Goal: Task Accomplishment & Management: Use online tool/utility

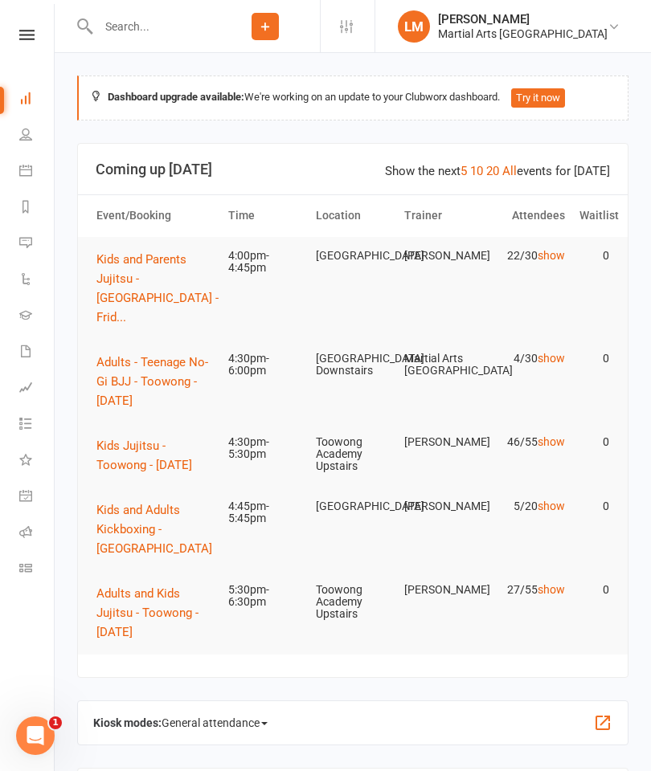
click at [119, 436] on button "Kids Jujitsu - Toowong - [DATE]" at bounding box center [154, 455] width 117 height 39
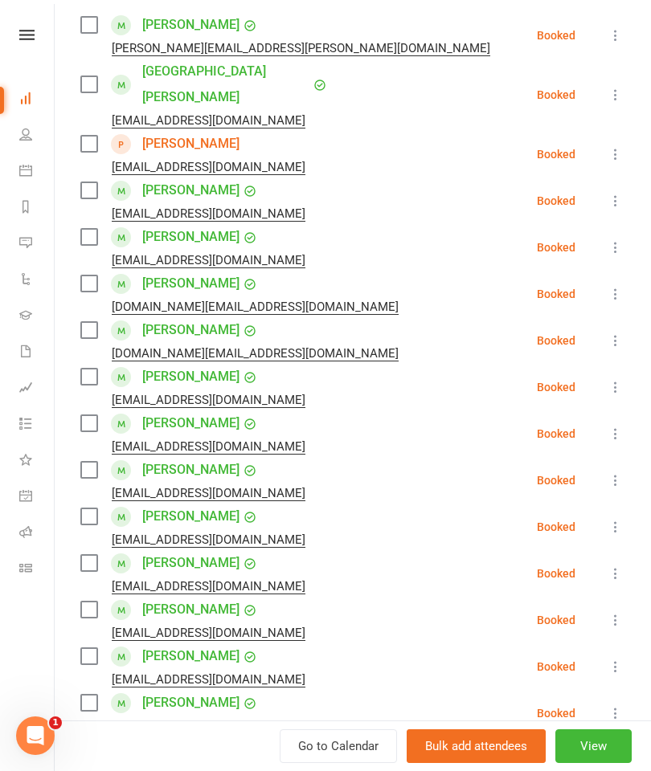
scroll to position [316, 0]
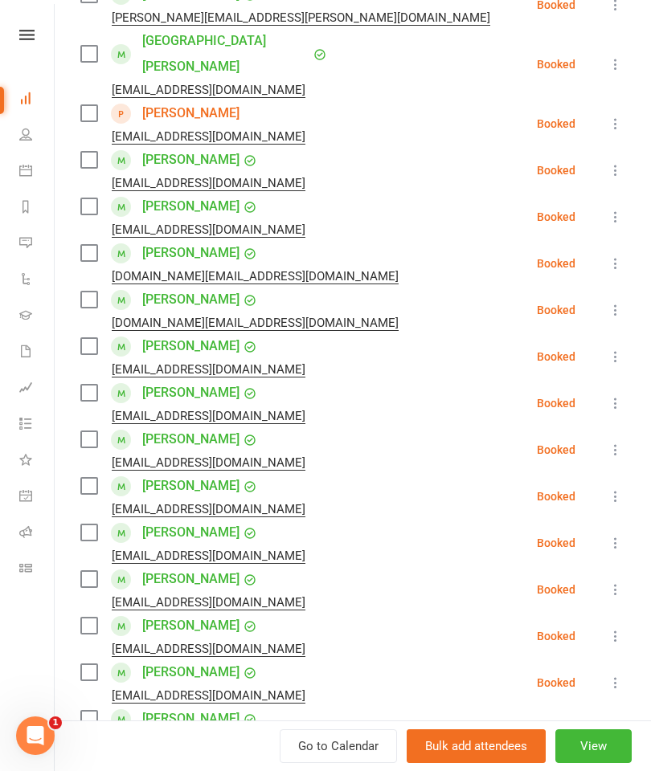
click at [91, 198] on label at bounding box center [88, 206] width 16 height 16
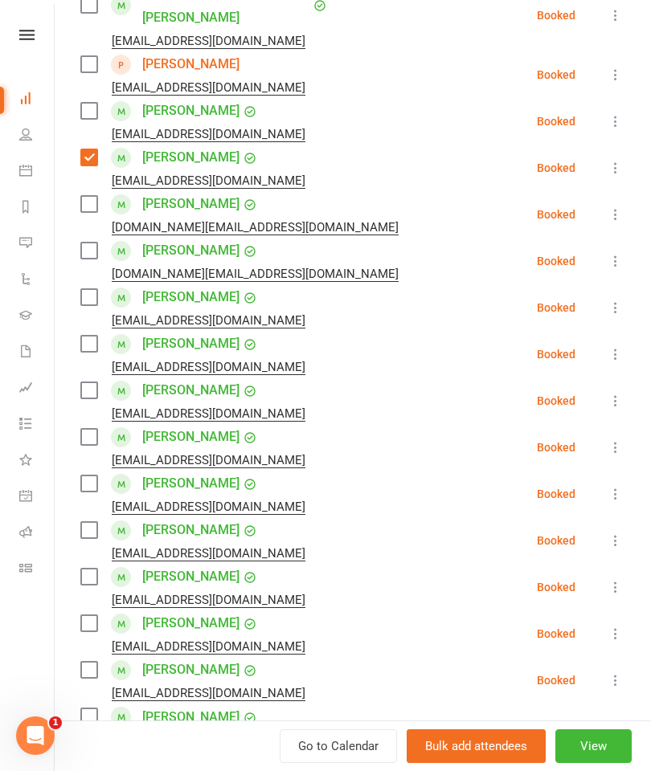
scroll to position [366, 0]
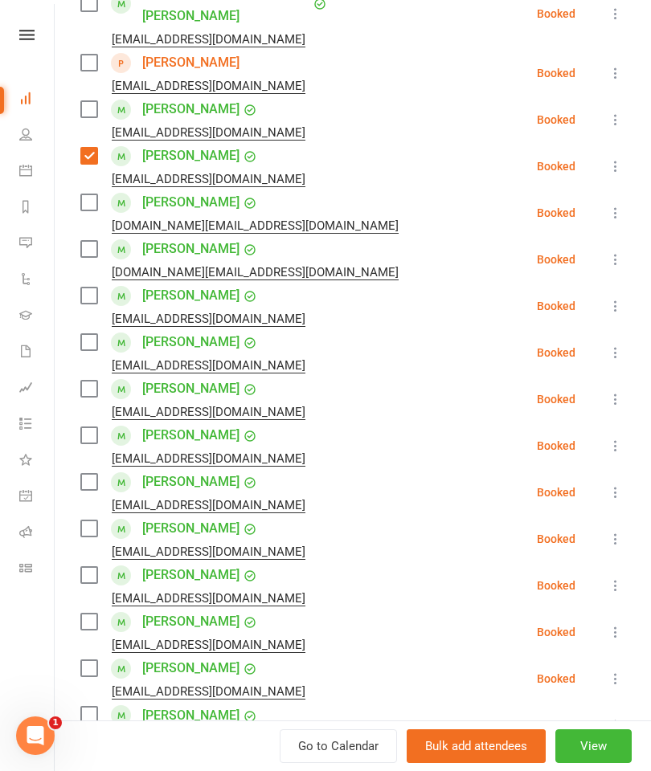
click at [90, 194] on label at bounding box center [88, 202] width 16 height 16
click at [92, 241] on label at bounding box center [88, 249] width 16 height 16
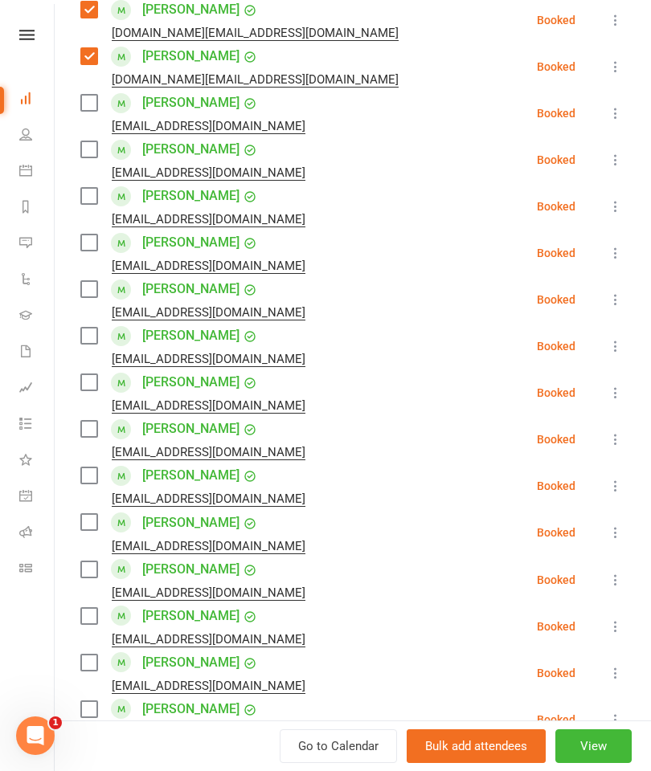
scroll to position [564, 0]
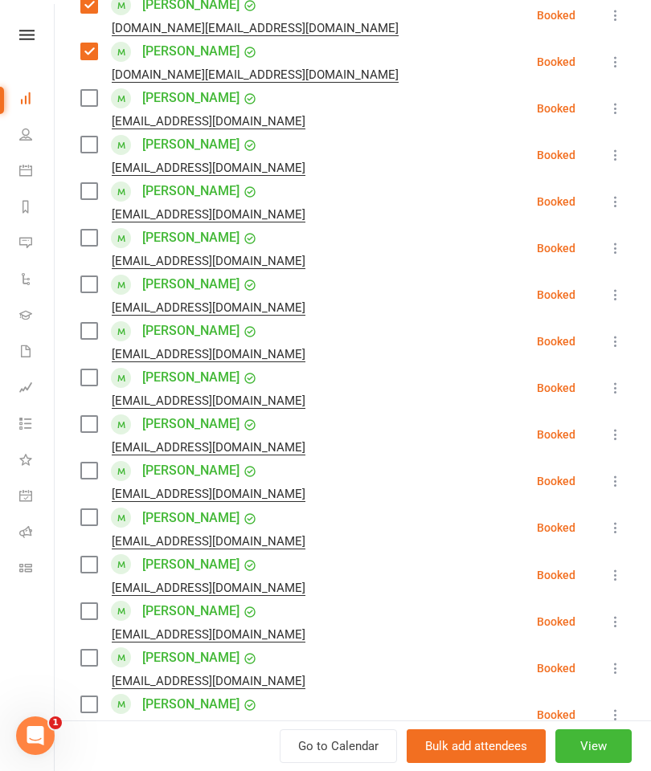
click at [91, 183] on label at bounding box center [88, 191] width 16 height 16
click at [92, 230] on label at bounding box center [88, 238] width 16 height 16
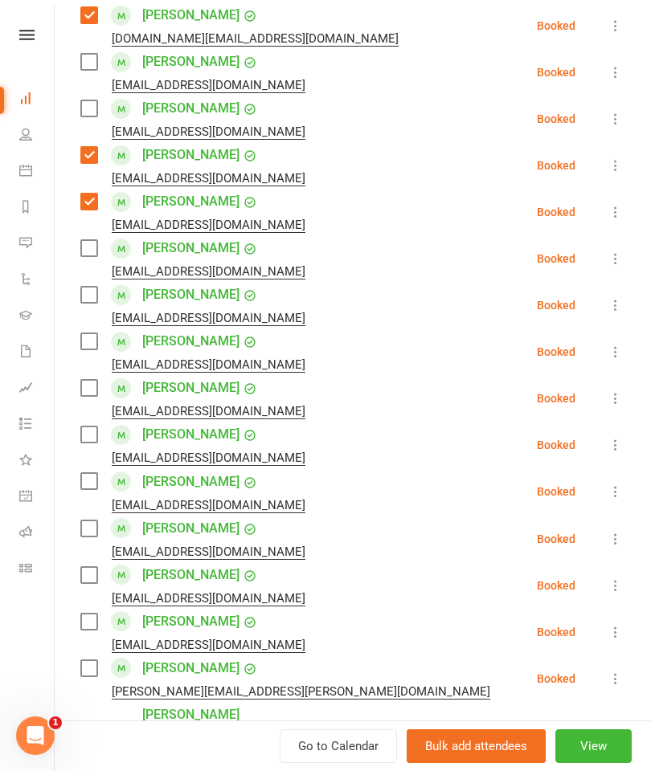
scroll to position [602, 0]
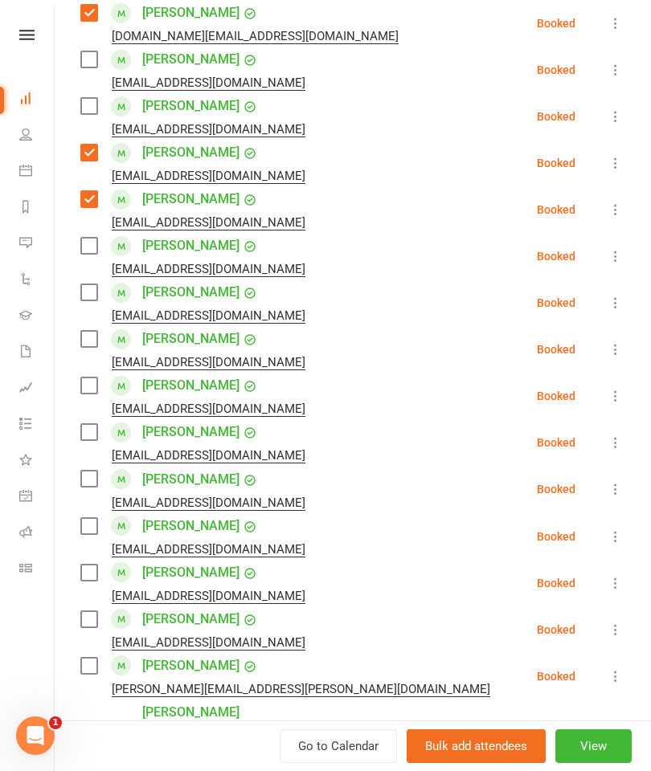
click at [84, 259] on div "[EMAIL_ADDRESS][DOMAIN_NAME]" at bounding box center [195, 269] width 231 height 21
click at [96, 238] on label at bounding box center [88, 246] width 16 height 16
click at [88, 284] on label at bounding box center [88, 292] width 16 height 16
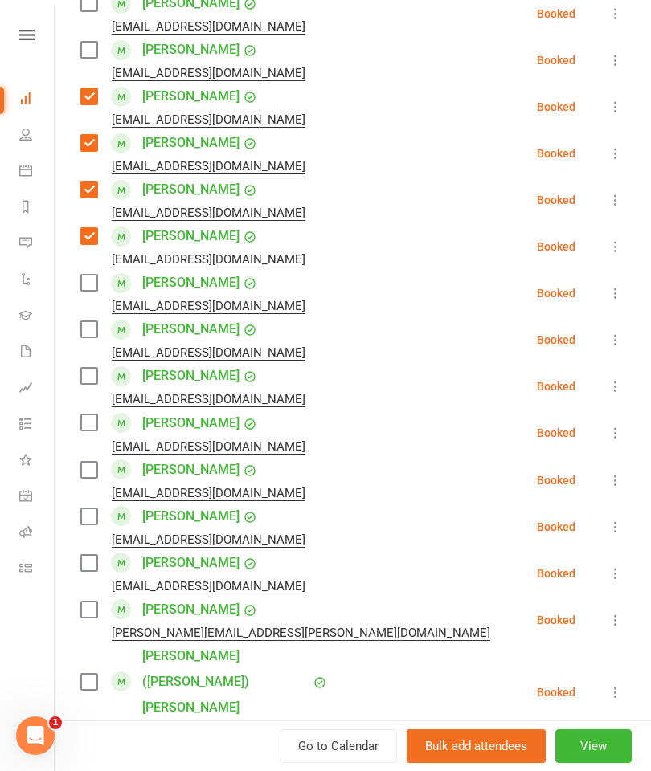
scroll to position [686, 0]
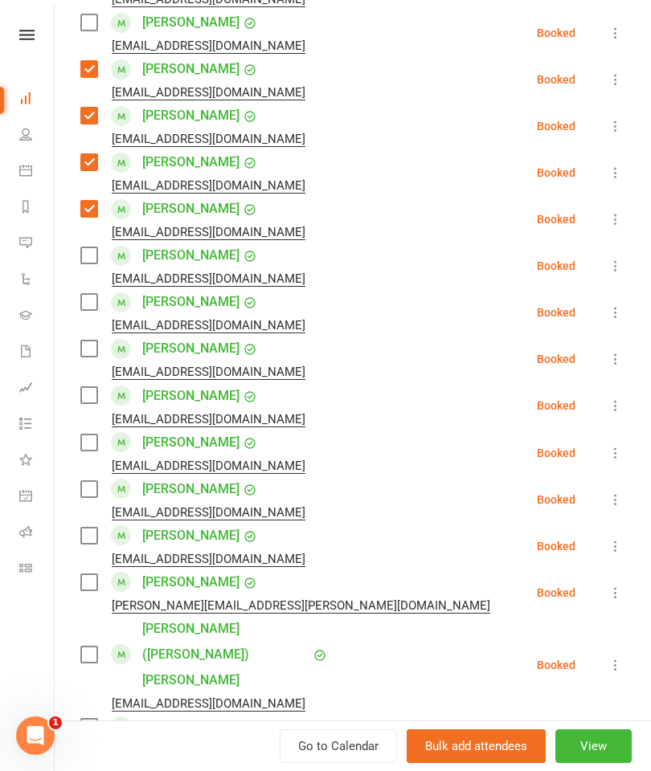
click at [88, 247] on label at bounding box center [88, 255] width 16 height 16
click at [95, 294] on label at bounding box center [88, 302] width 16 height 16
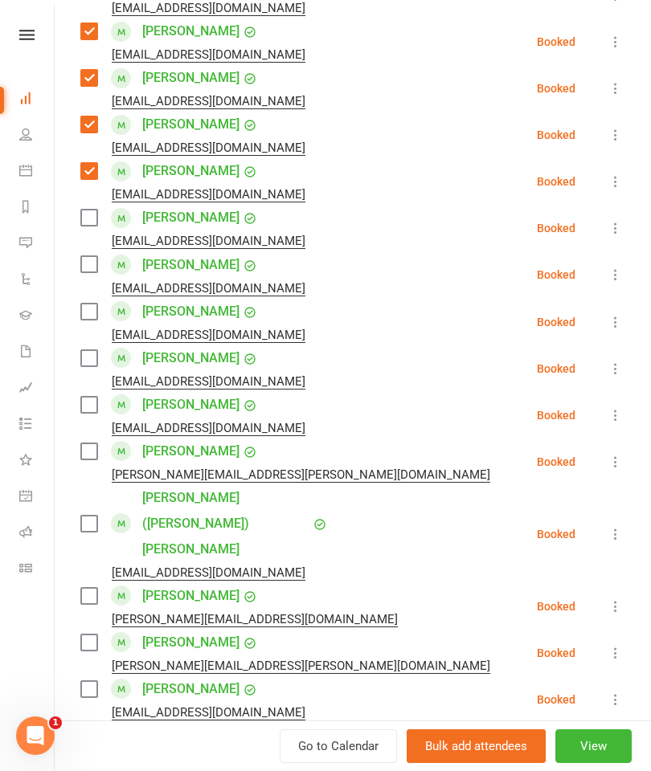
scroll to position [819, 0]
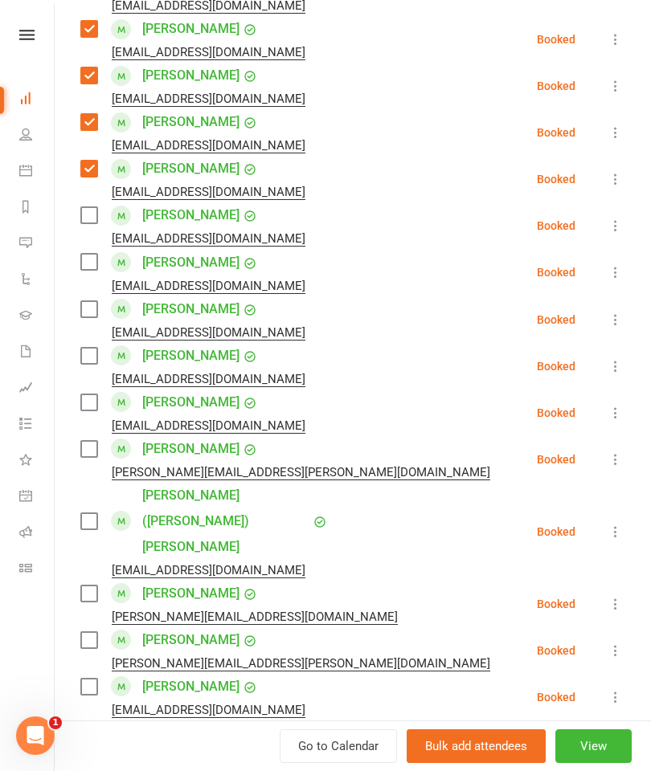
click at [92, 301] on label at bounding box center [88, 309] width 16 height 16
click at [92, 348] on label at bounding box center [88, 356] width 16 height 16
click at [85, 394] on label at bounding box center [88, 402] width 16 height 16
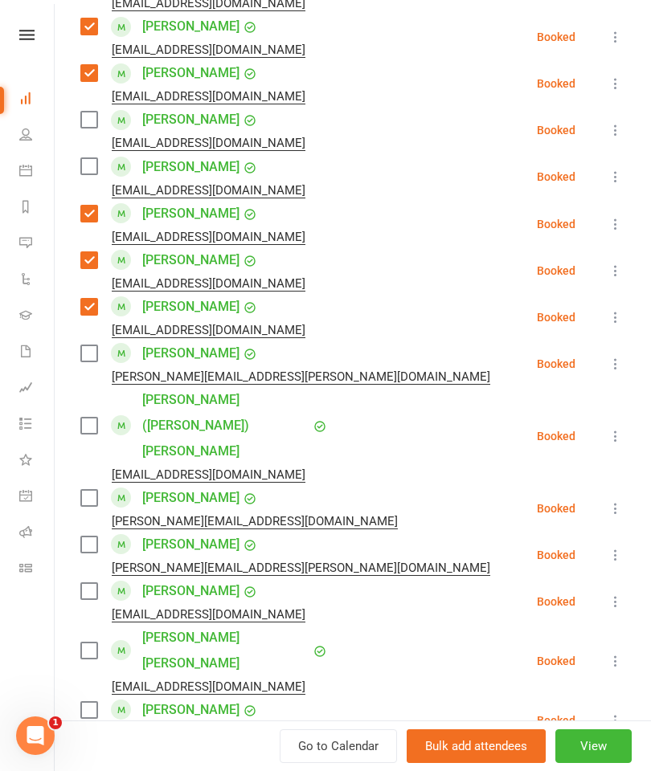
click at [90, 345] on label at bounding box center [88, 353] width 16 height 16
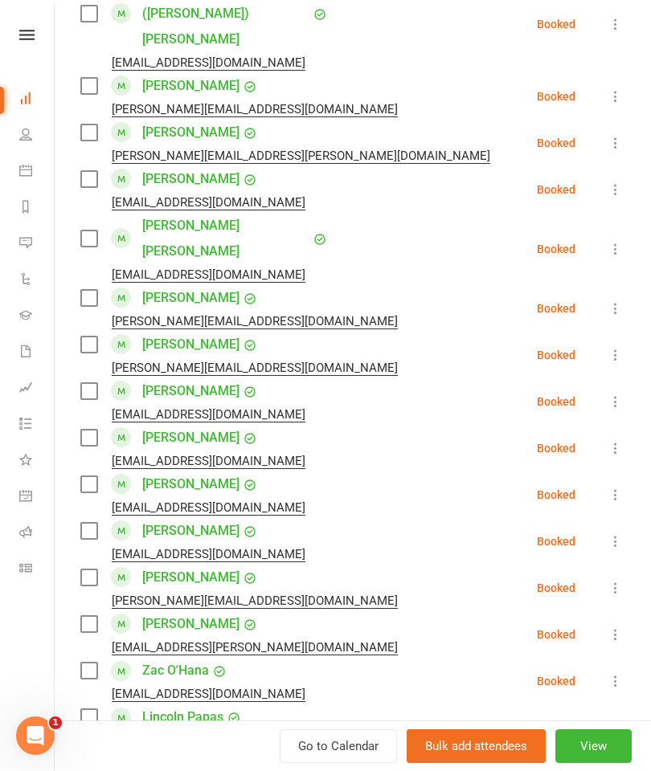
scroll to position [1291, 0]
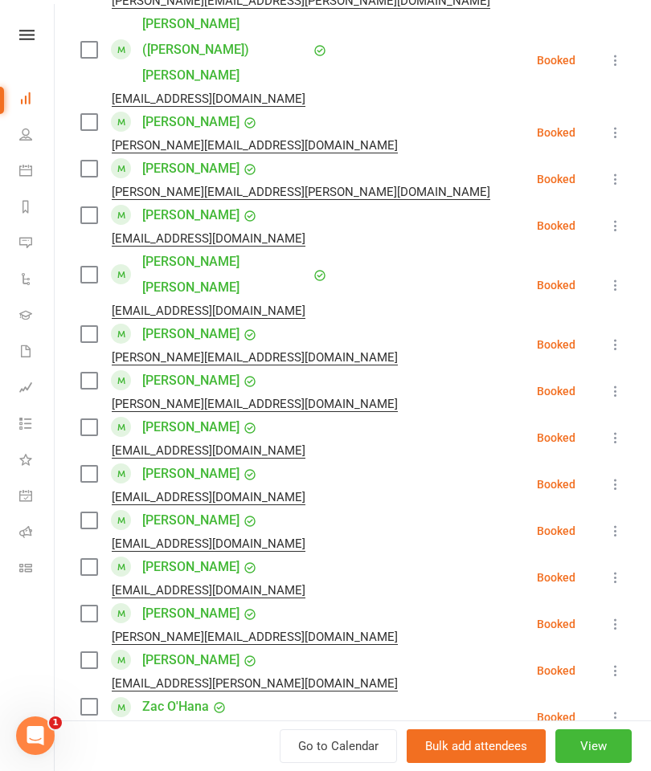
click at [90, 326] on label at bounding box center [88, 334] width 16 height 16
click at [96, 373] on label at bounding box center [88, 381] width 16 height 16
click at [93, 207] on label at bounding box center [88, 215] width 16 height 16
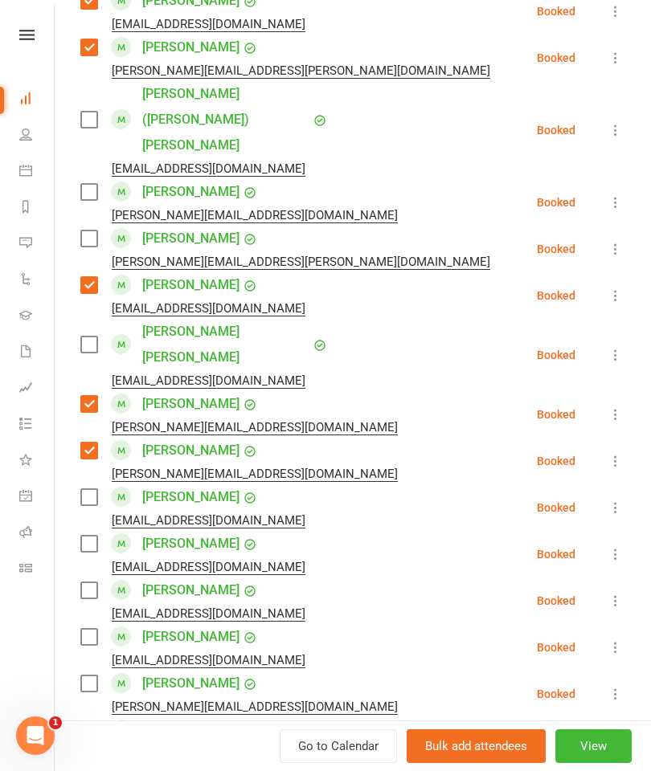
click at [92, 230] on label at bounding box center [88, 238] width 16 height 16
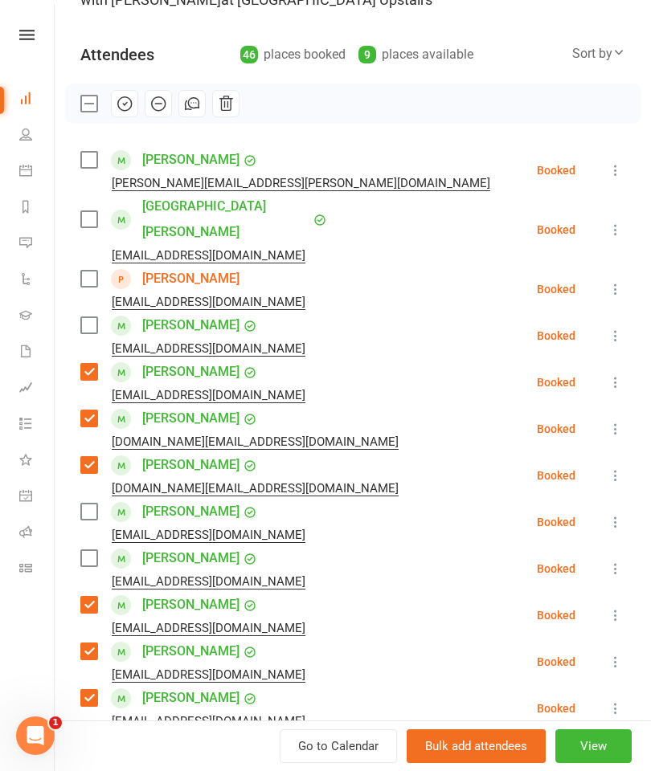
scroll to position [152, 0]
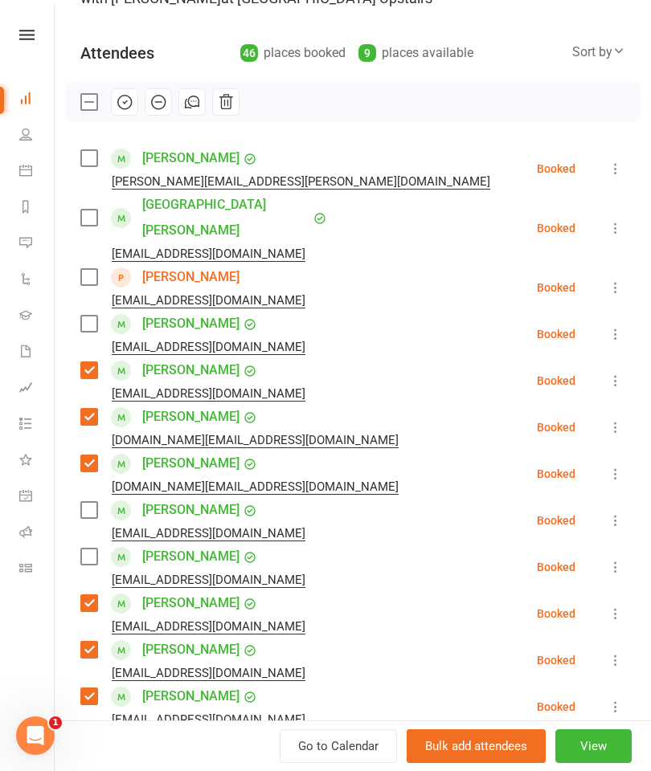
click at [90, 316] on label at bounding box center [88, 324] width 16 height 16
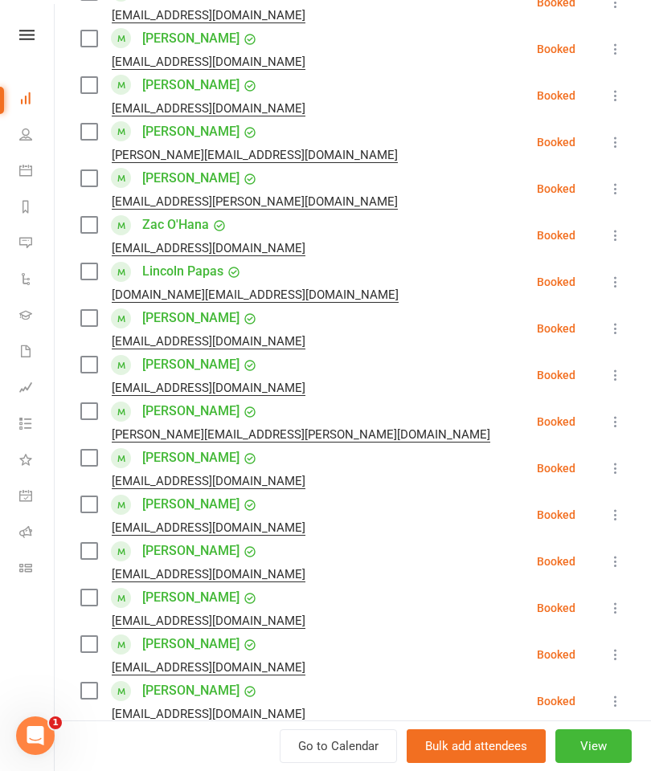
scroll to position [1772, 0]
click at [82, 263] on label at bounding box center [88, 271] width 16 height 16
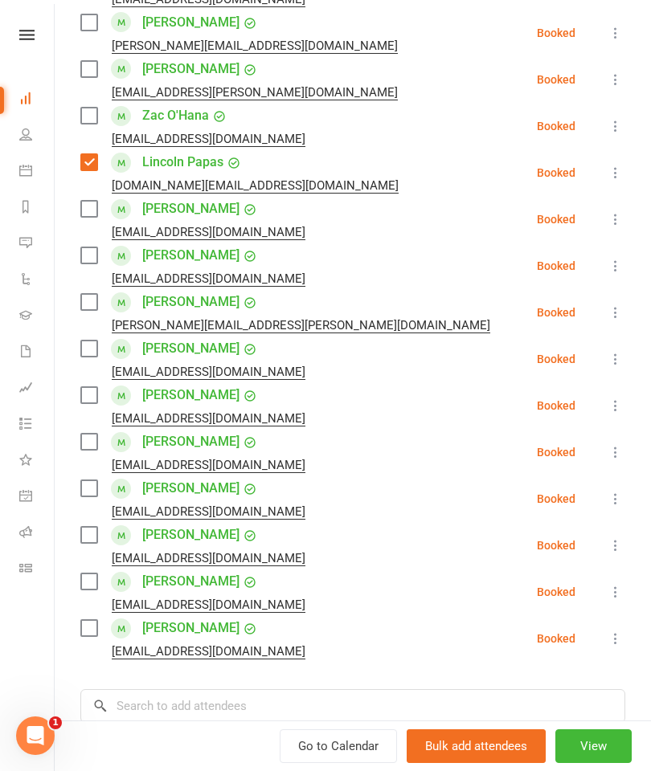
scroll to position [1889, 0]
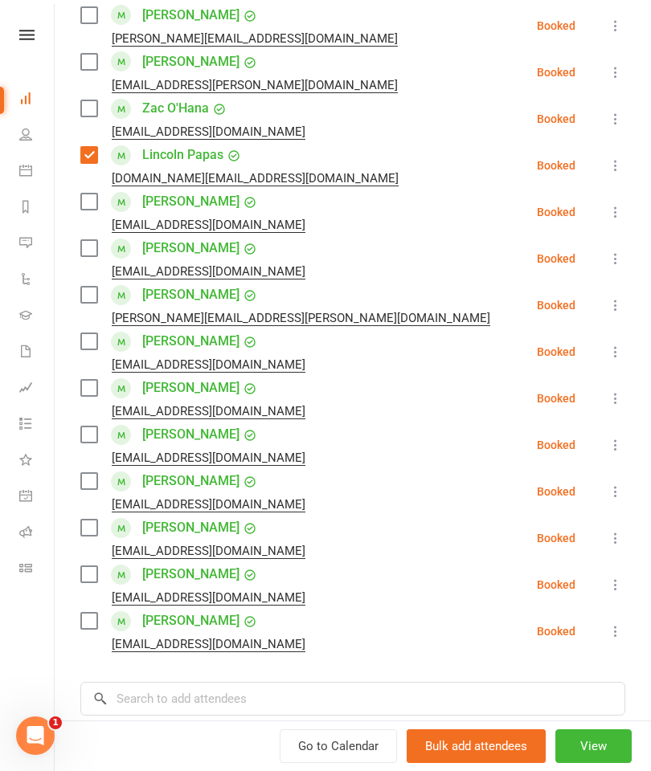
click at [89, 240] on label at bounding box center [88, 248] width 16 height 16
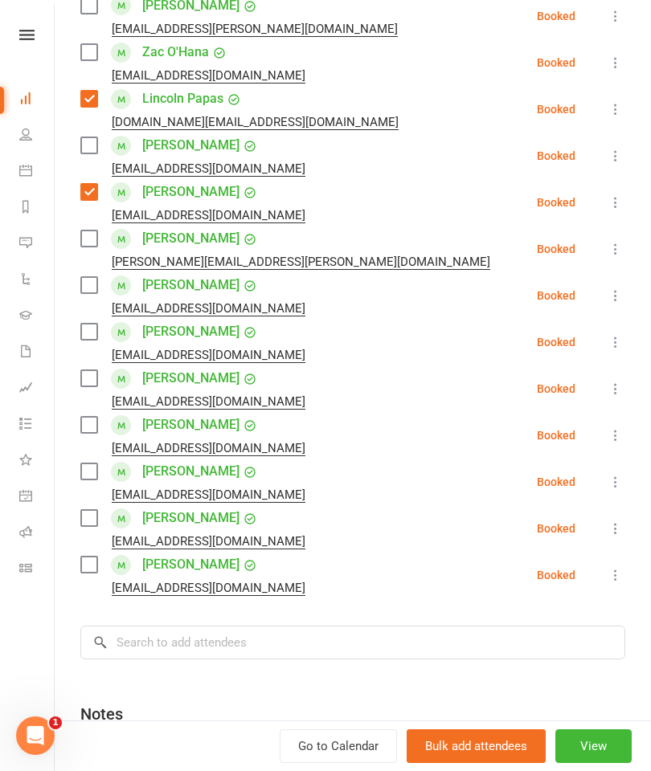
scroll to position [1950, 0]
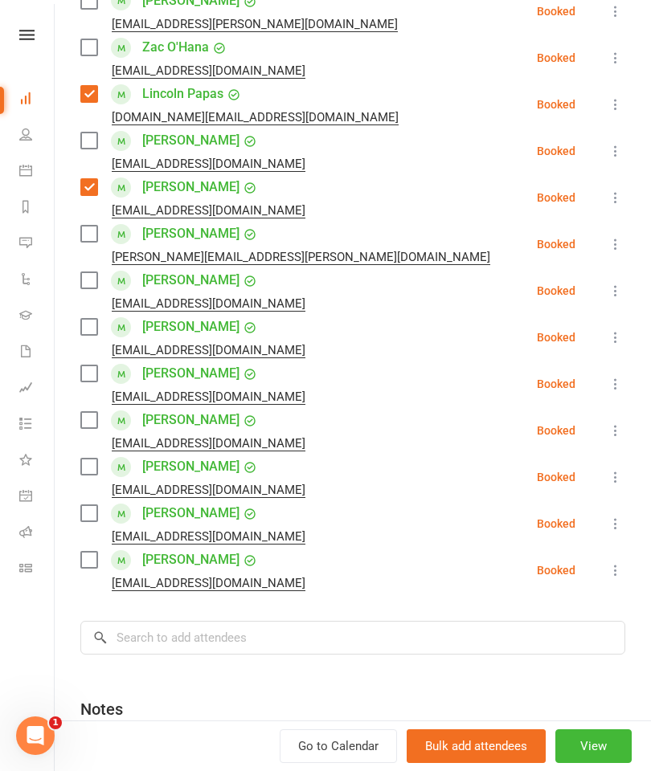
click at [89, 272] on label at bounding box center [88, 280] width 16 height 16
click at [95, 319] on label at bounding box center [88, 327] width 16 height 16
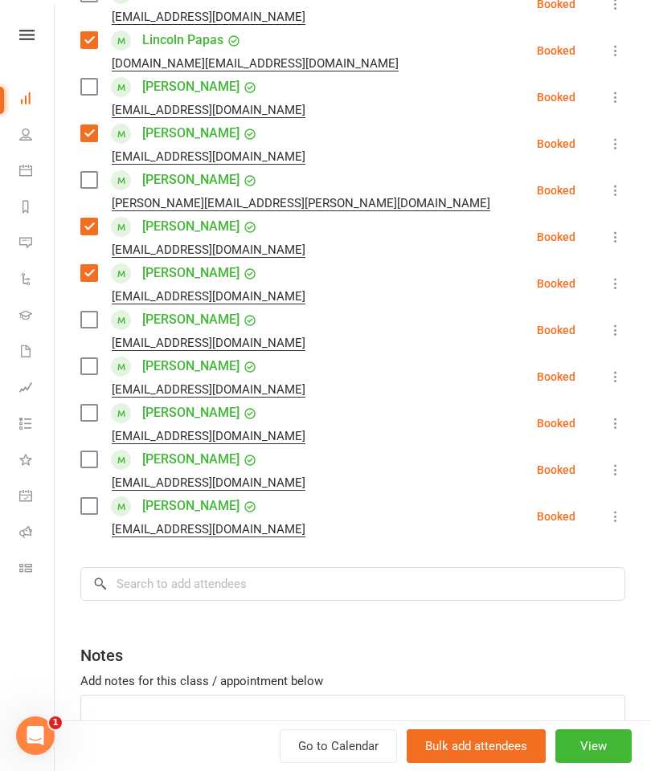
scroll to position [2009, 0]
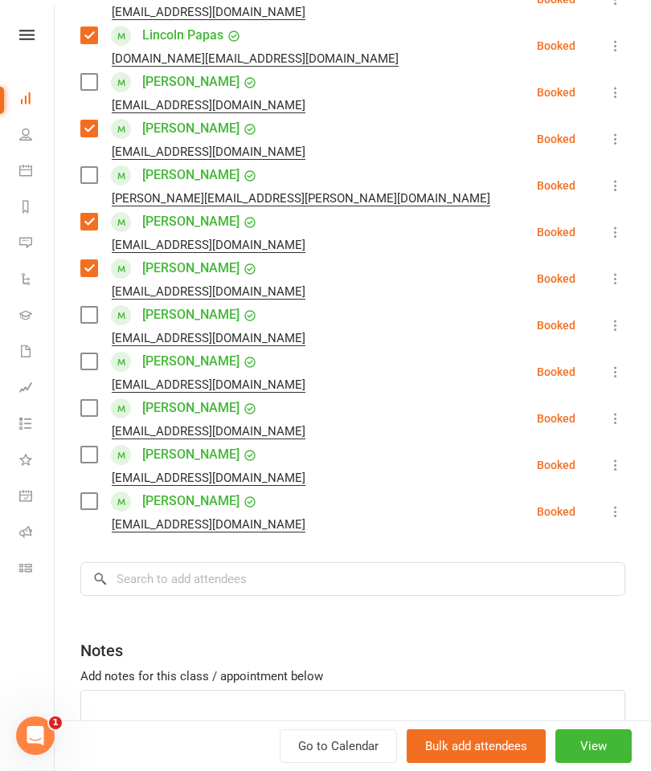
click at [84, 307] on label at bounding box center [88, 315] width 16 height 16
click at [90, 353] on label at bounding box center [88, 361] width 16 height 16
click at [90, 400] on label at bounding box center [88, 408] width 16 height 16
click at [87, 447] on label at bounding box center [88, 455] width 16 height 16
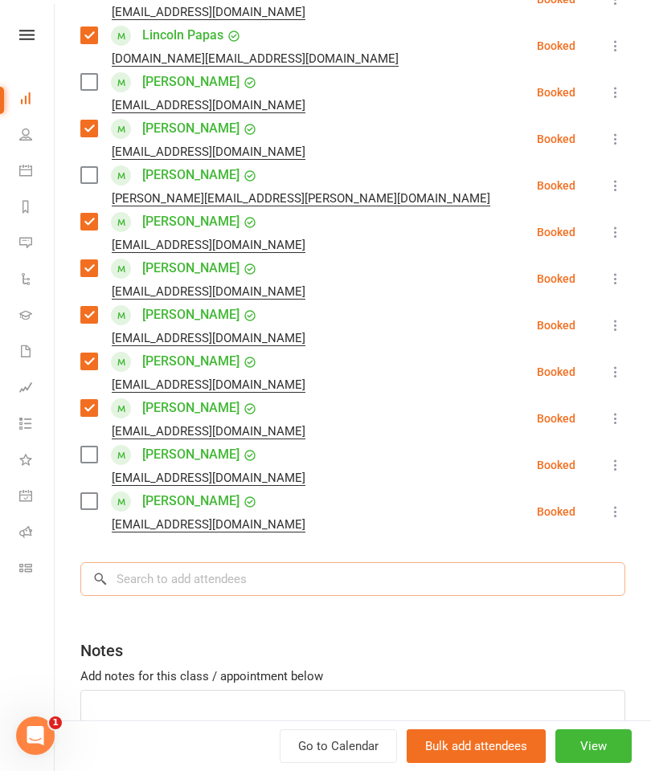
click at [467, 562] on input "search" at bounding box center [352, 579] width 545 height 34
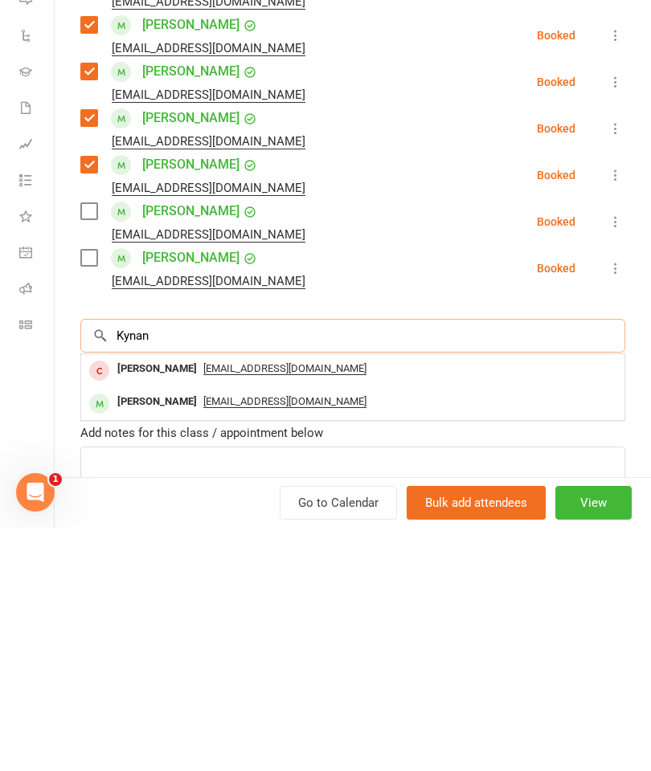
type input "Kynan"
click at [438, 634] on div "[EMAIL_ADDRESS][DOMAIN_NAME]" at bounding box center [353, 645] width 530 height 23
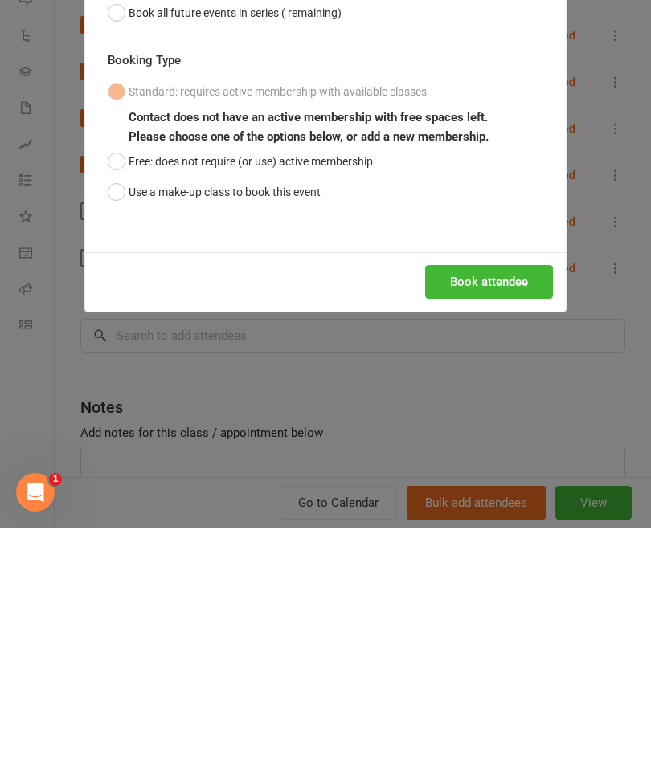
scroll to position [243, 0]
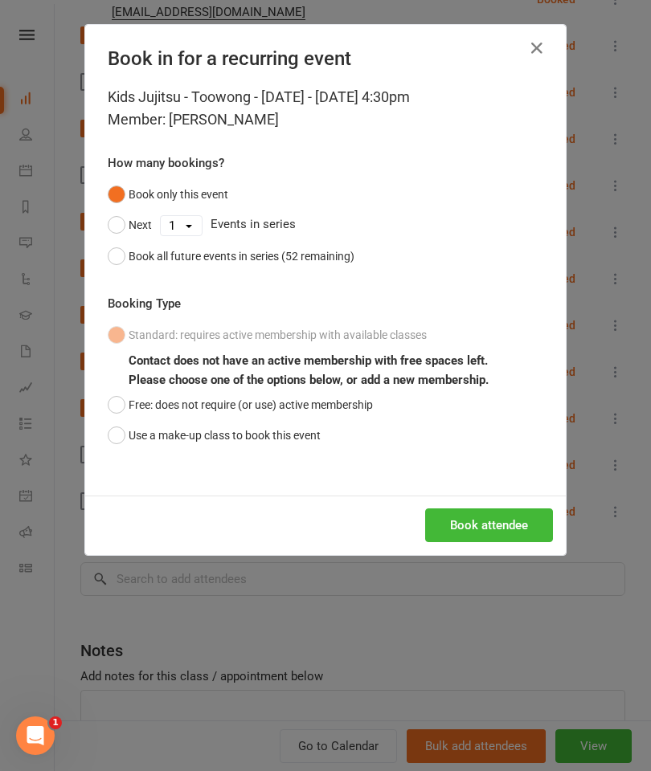
click at [155, 447] on button "Use a make-up class to book this event" at bounding box center [214, 435] width 213 height 31
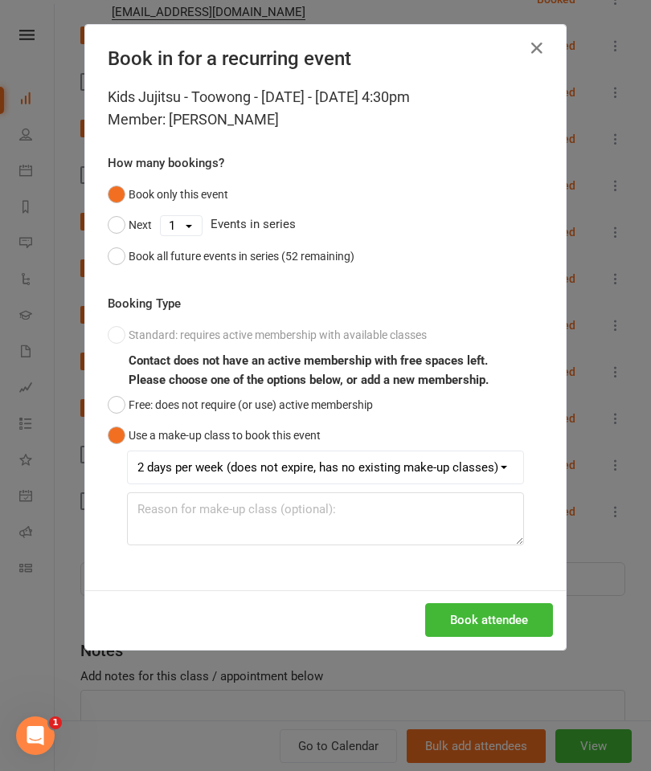
click at [489, 620] on button "Book attendee" at bounding box center [489, 620] width 128 height 34
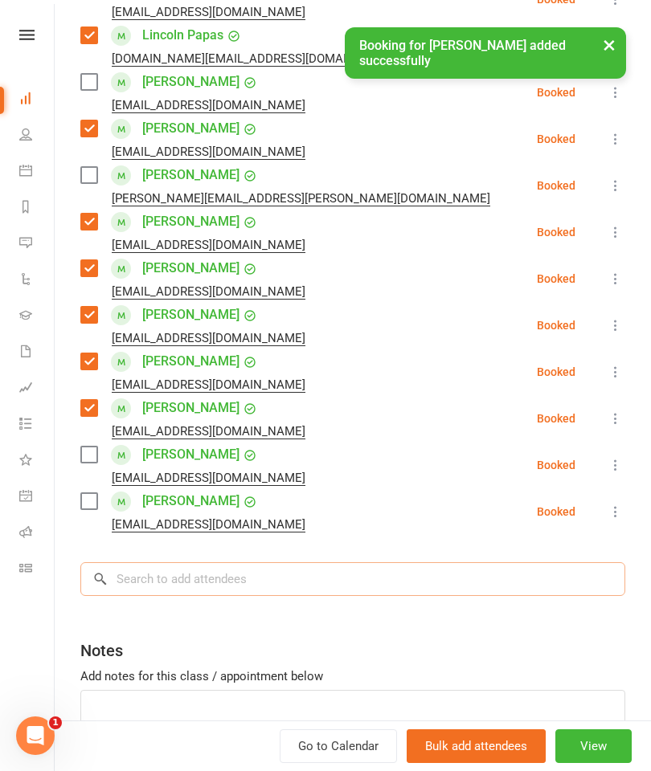
click at [502, 562] on input "search" at bounding box center [352, 579] width 545 height 34
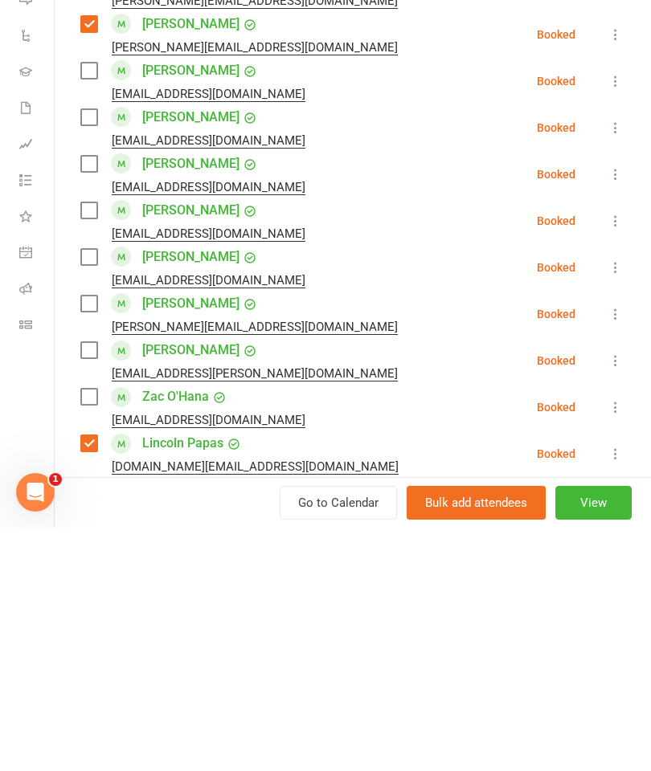
scroll to position [1402, 0]
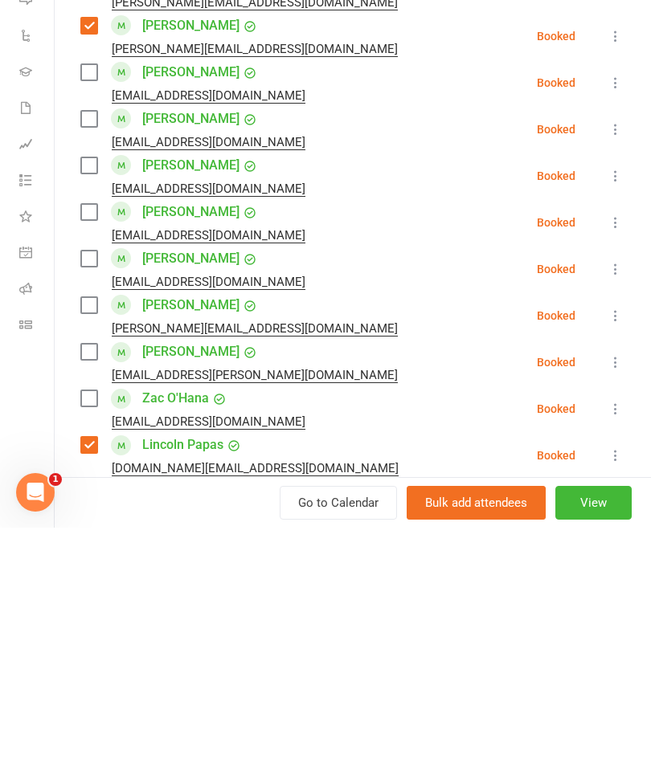
click at [91, 634] on label at bounding box center [88, 642] width 16 height 16
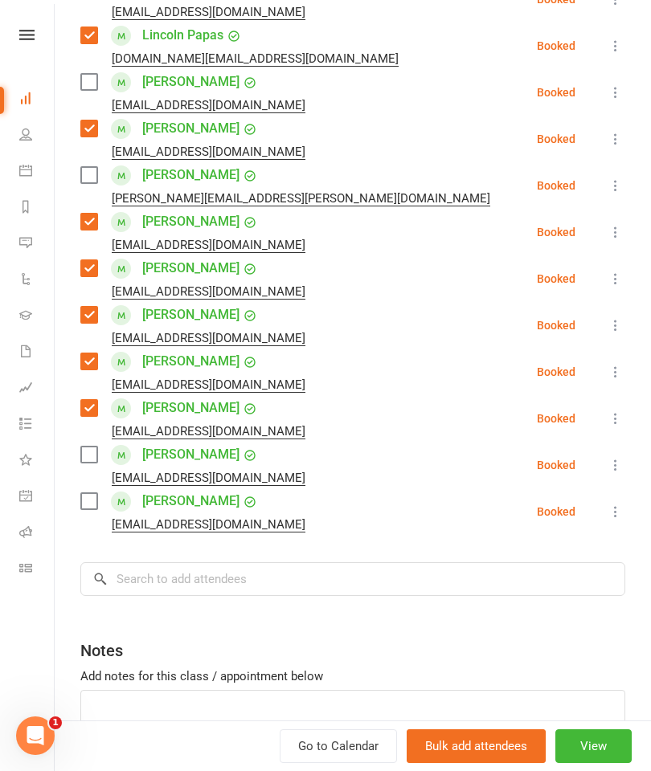
scroll to position [2055, 0]
click at [274, 562] on input "search" at bounding box center [352, 579] width 545 height 34
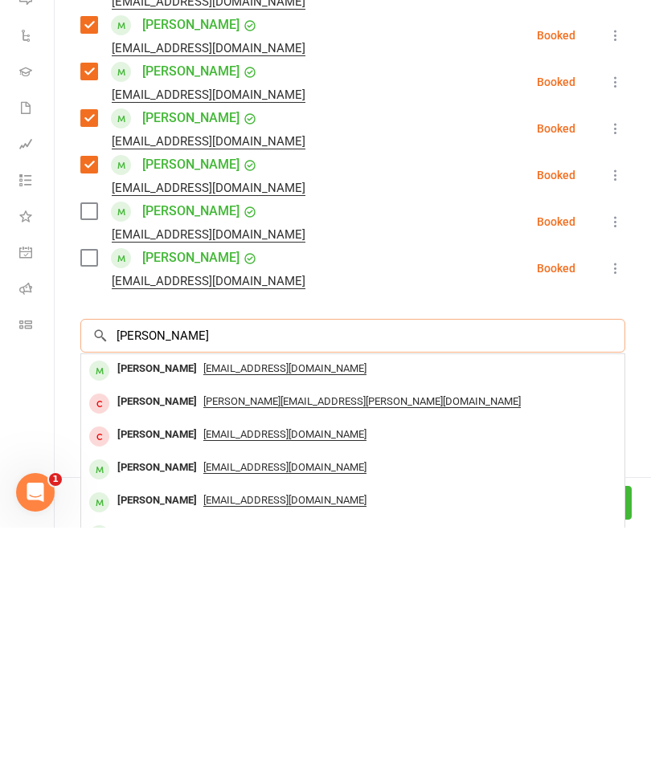
type input "[PERSON_NAME]"
click at [143, 601] on div "[PERSON_NAME]" at bounding box center [157, 612] width 92 height 23
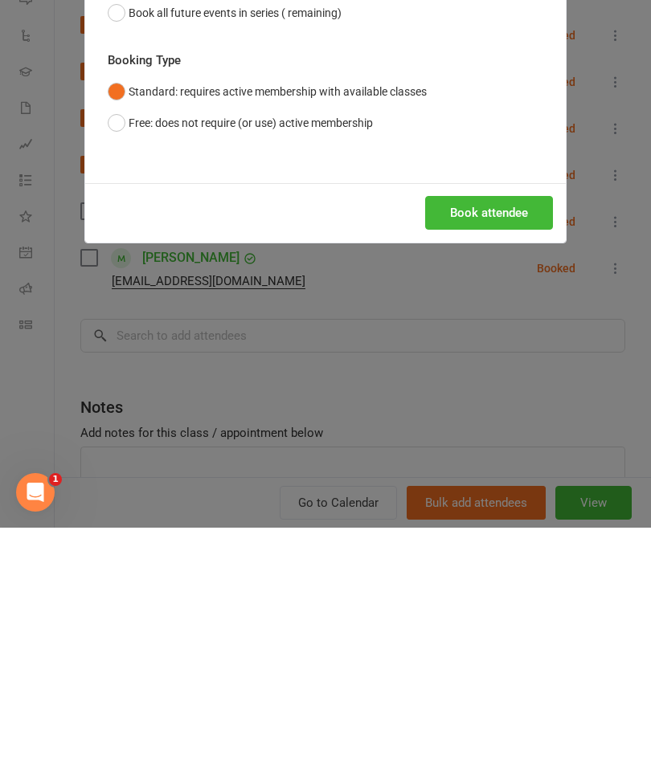
scroll to position [730, 0]
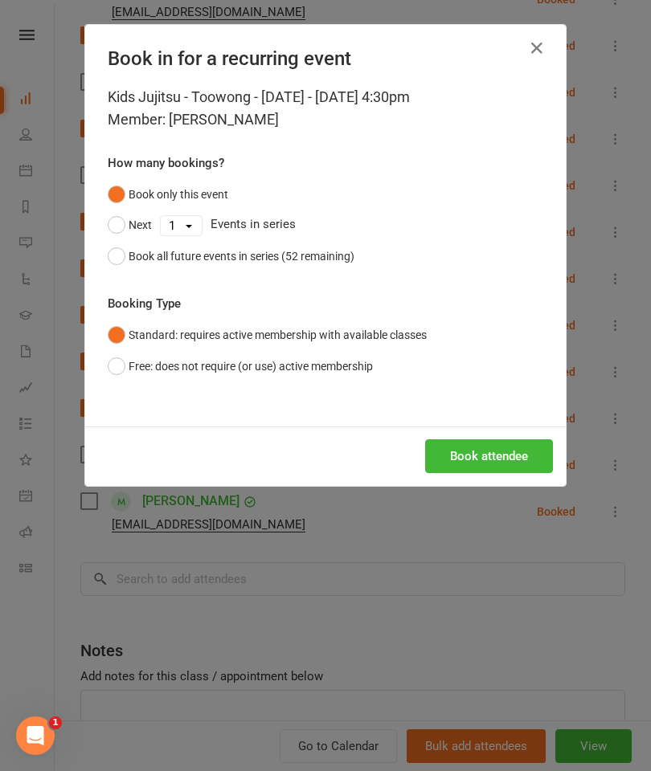
click at [508, 459] on button "Book attendee" at bounding box center [489, 456] width 128 height 34
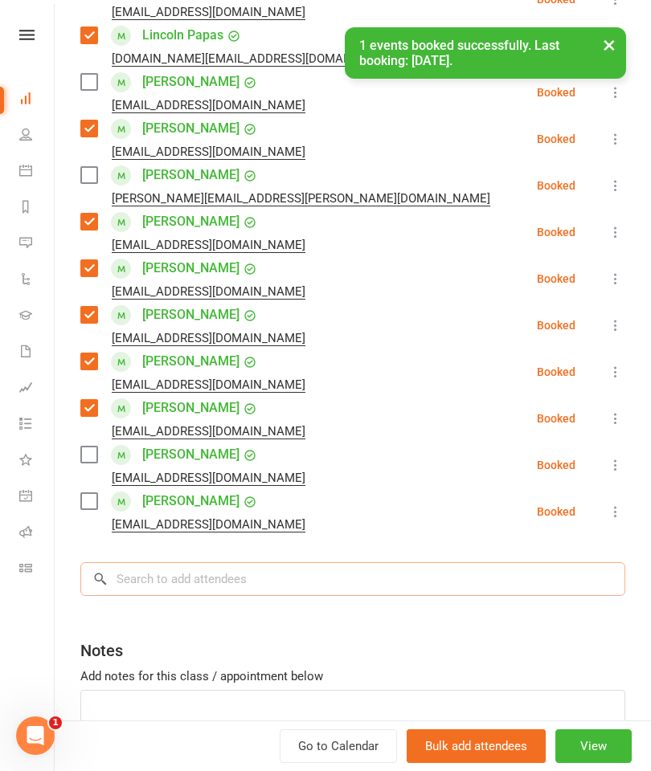
click at [502, 562] on input "search" at bounding box center [352, 579] width 545 height 34
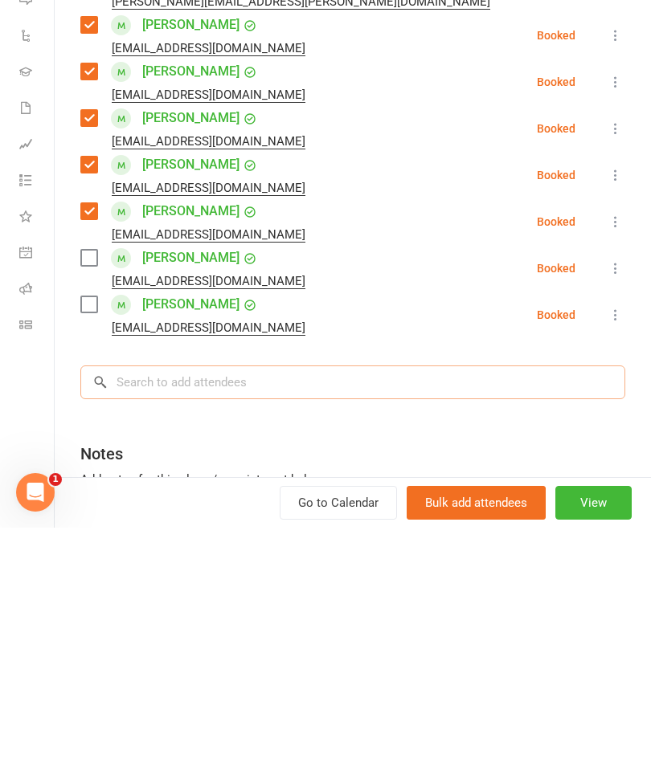
scroll to position [973, 0]
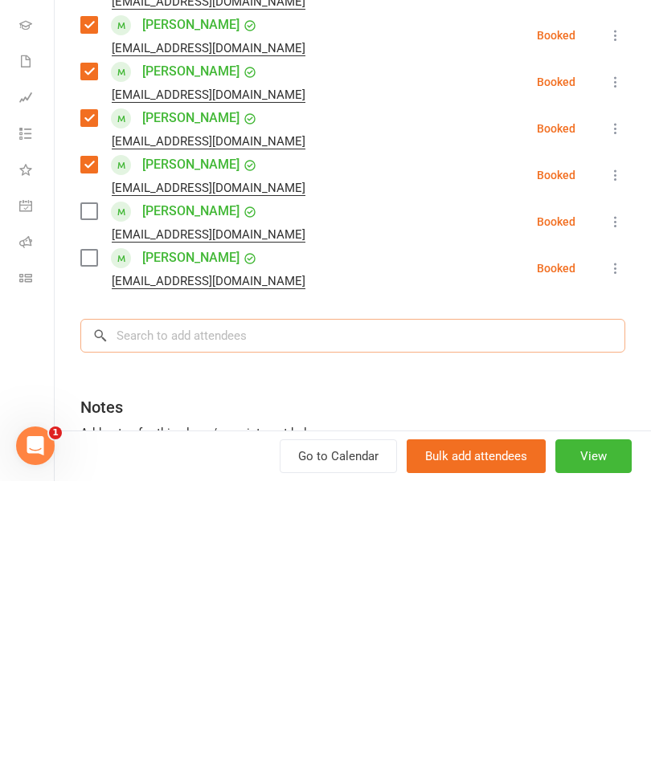
click at [505, 609] on input "search" at bounding box center [352, 626] width 545 height 34
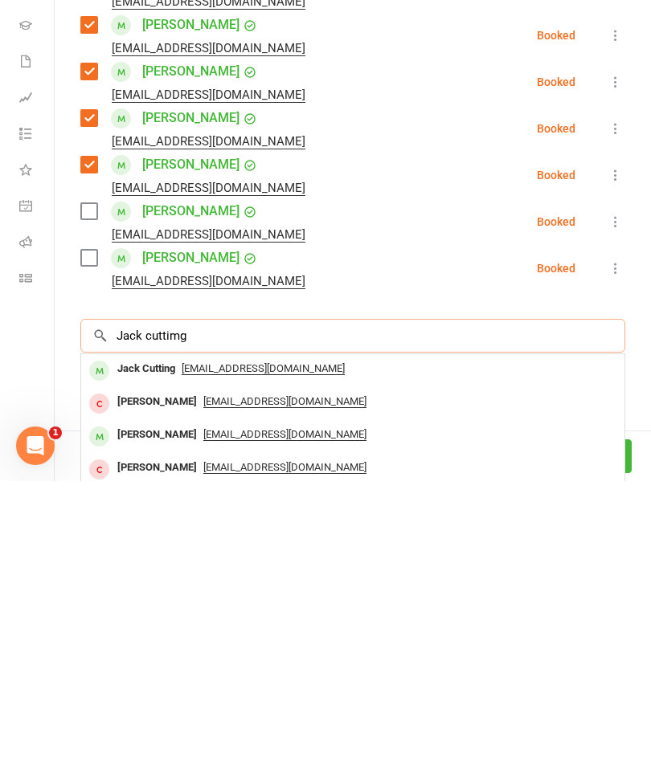
type input "Jack cuttimg"
click at [383, 647] on div "[EMAIL_ADDRESS][DOMAIN_NAME]" at bounding box center [353, 658] width 530 height 23
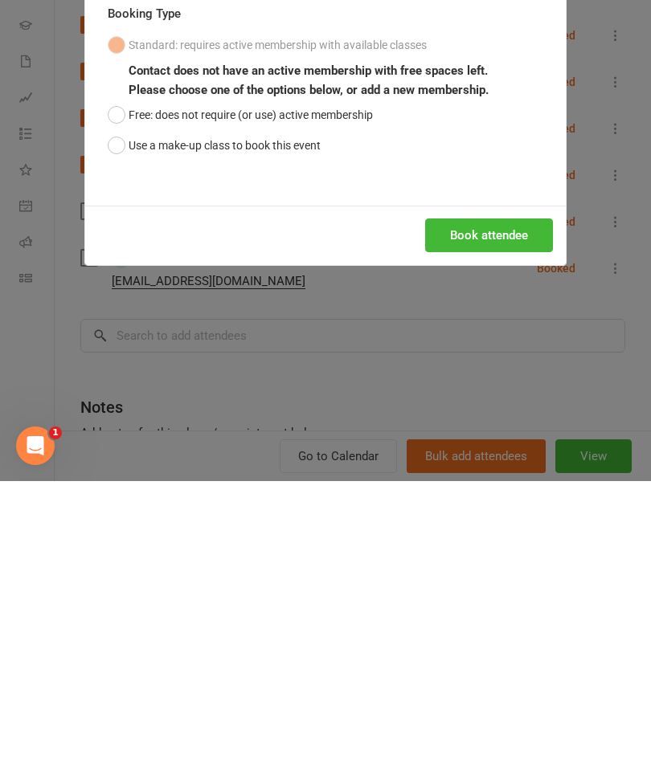
scroll to position [1263, 0]
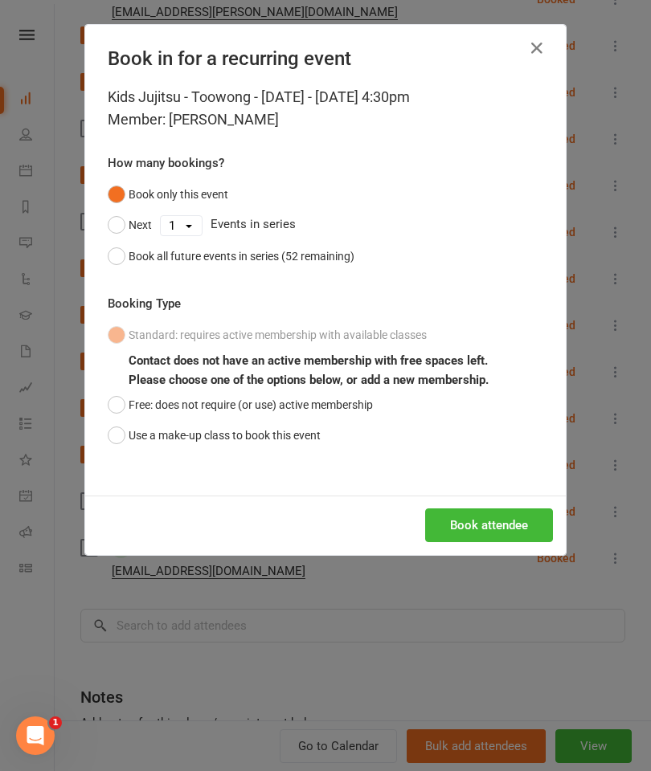
click at [304, 430] on button "Use a make-up class to book this event" at bounding box center [214, 435] width 213 height 31
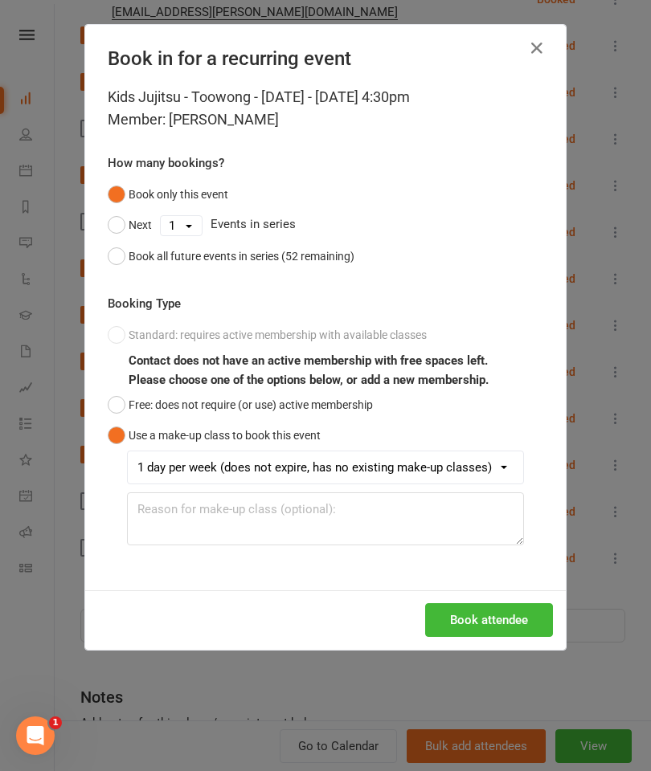
click at [526, 622] on button "Book attendee" at bounding box center [489, 620] width 128 height 34
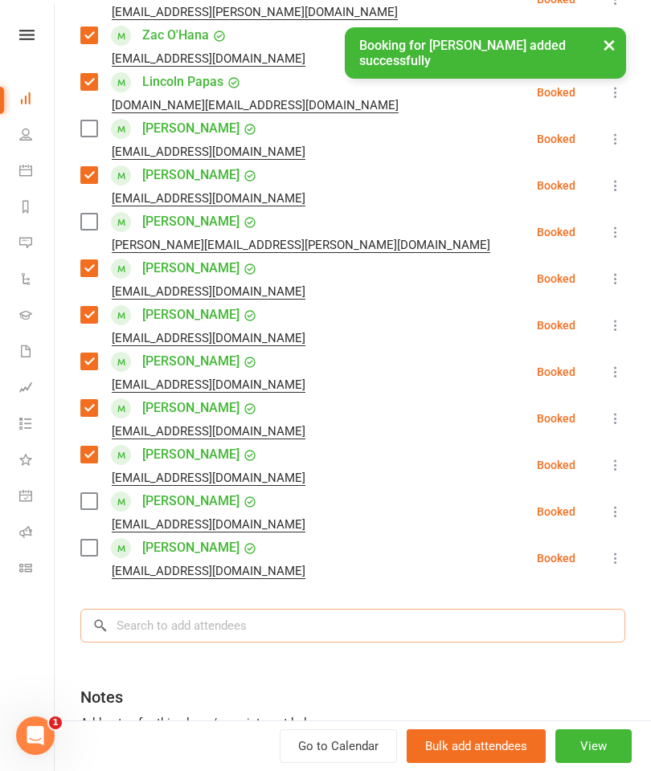
click at [419, 609] on input "search" at bounding box center [352, 626] width 545 height 34
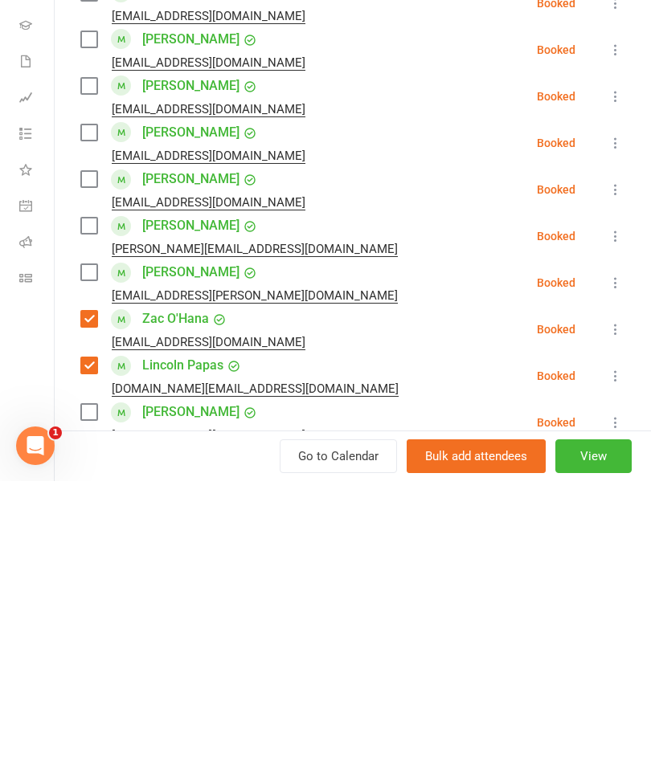
scroll to position [1496, 0]
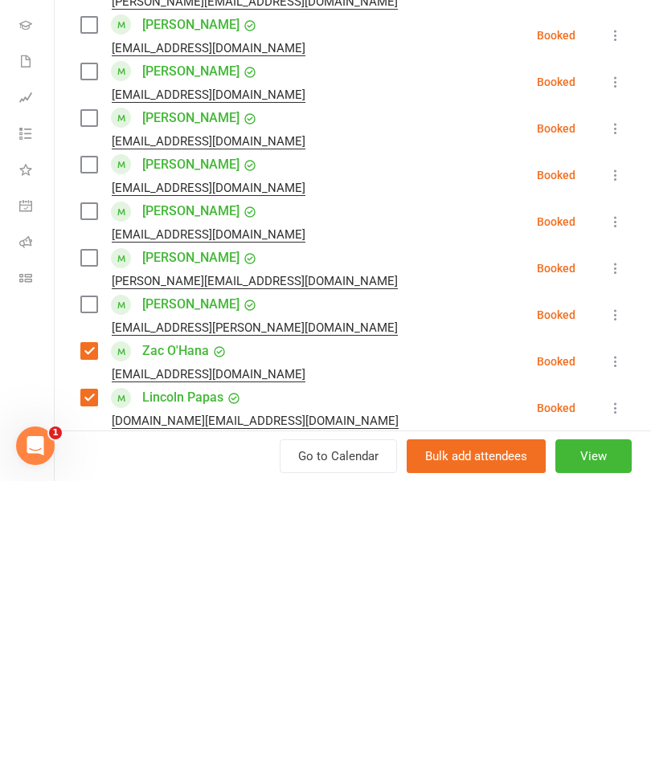
click at [87, 540] on label at bounding box center [88, 548] width 16 height 16
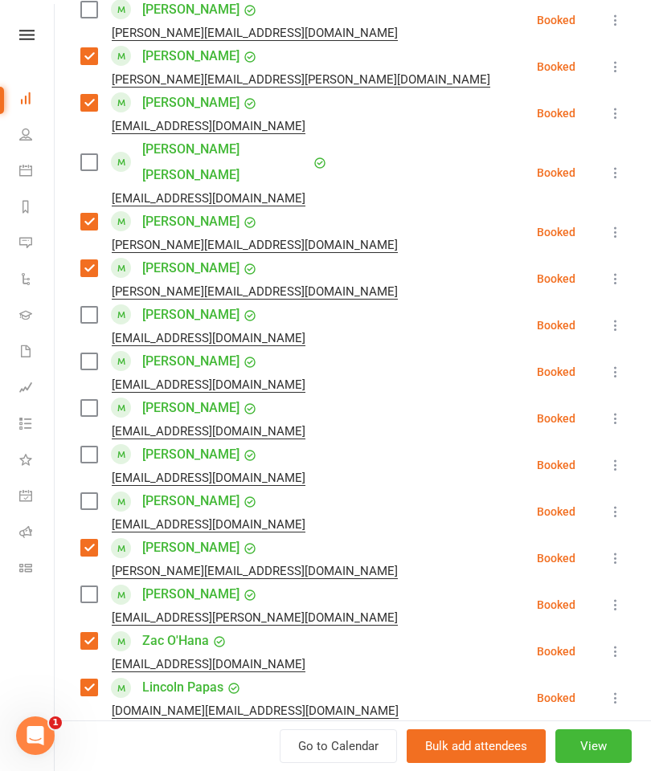
click at [93, 400] on label at bounding box center [88, 408] width 16 height 16
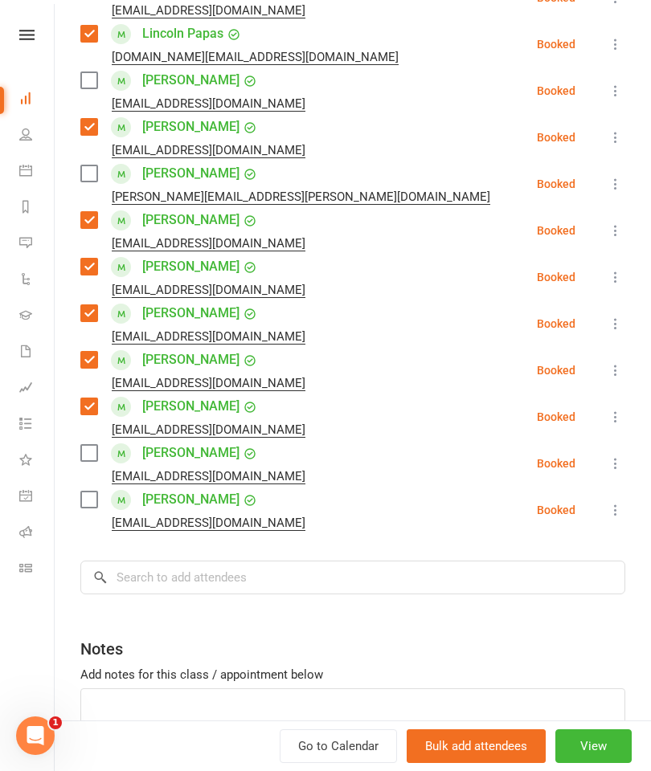
scroll to position [2149, 0]
click at [171, 561] on input "search" at bounding box center [352, 578] width 545 height 34
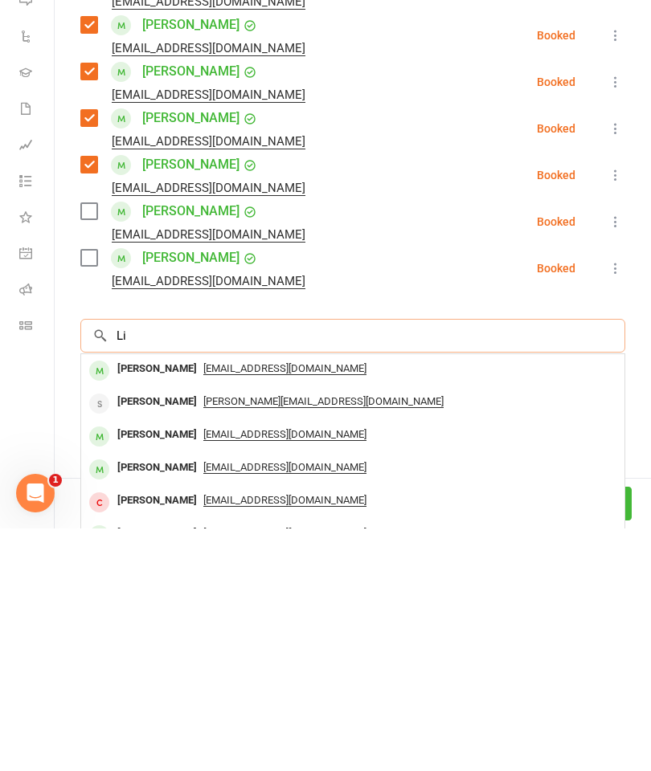
type input "L"
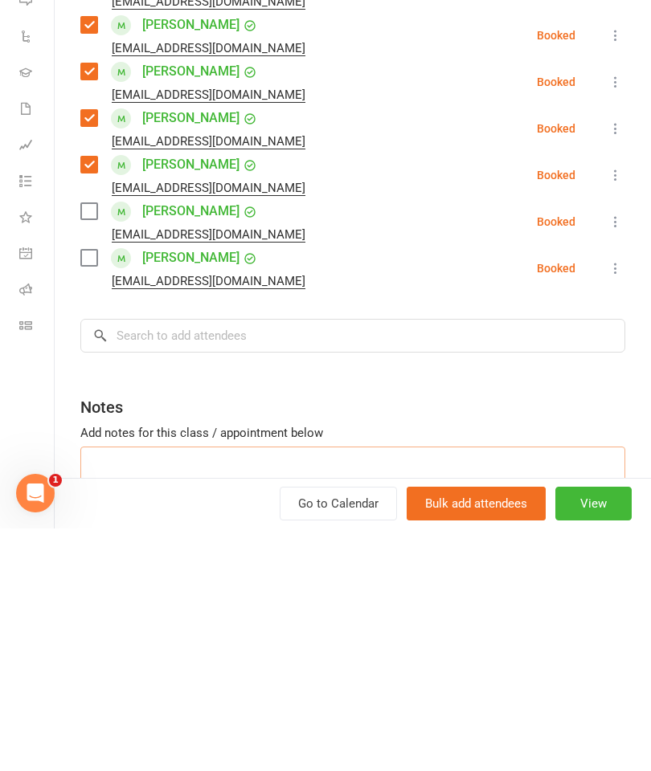
click at [279, 689] on textarea at bounding box center [352, 715] width 545 height 53
type textarea "[PERSON_NAME] - suspended"
click at [152, 561] on input "search" at bounding box center [352, 578] width 545 height 34
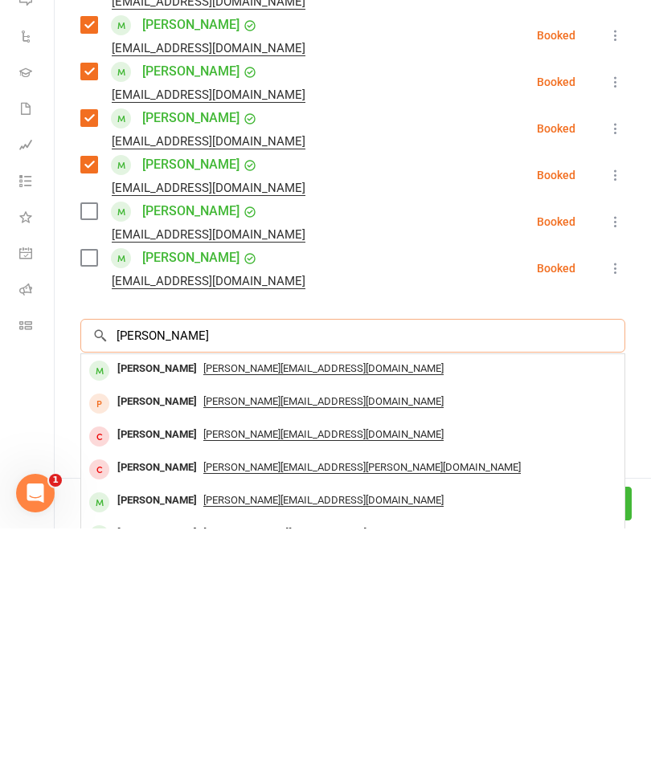
type input "[PERSON_NAME]"
click at [426, 600] on div "[PERSON_NAME][EMAIL_ADDRESS][DOMAIN_NAME]" at bounding box center [353, 611] width 530 height 23
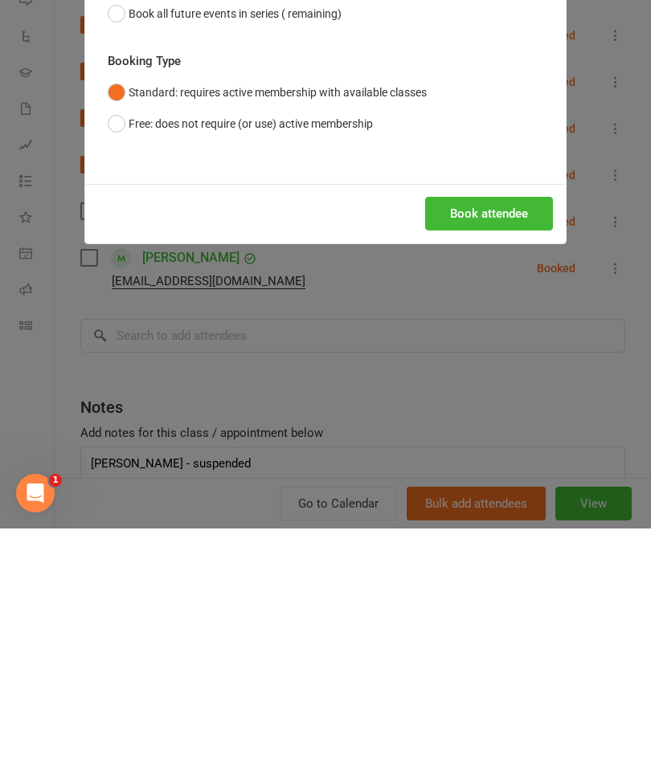
scroll to position [1796, 0]
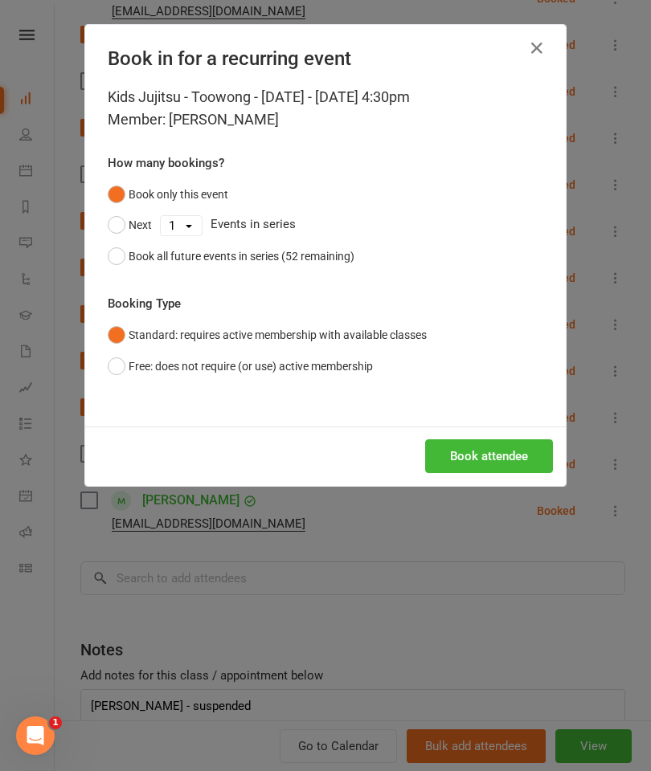
click at [481, 459] on button "Book attendee" at bounding box center [489, 456] width 128 height 34
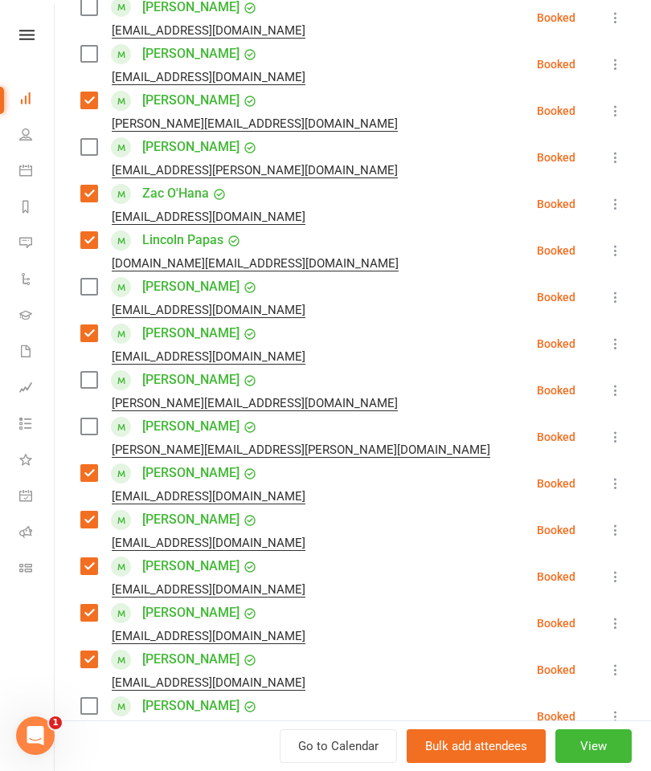
scroll to position [1938, 0]
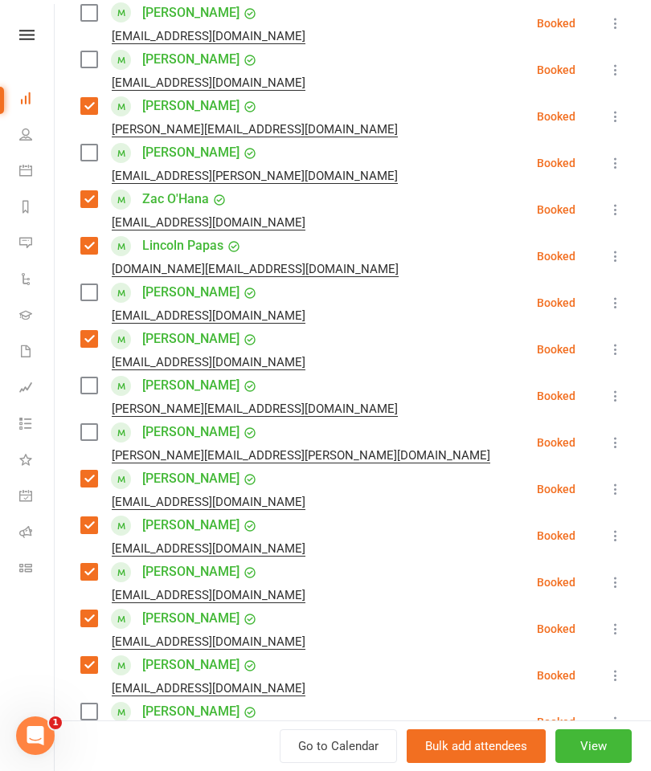
click at [88, 377] on label at bounding box center [88, 385] width 16 height 16
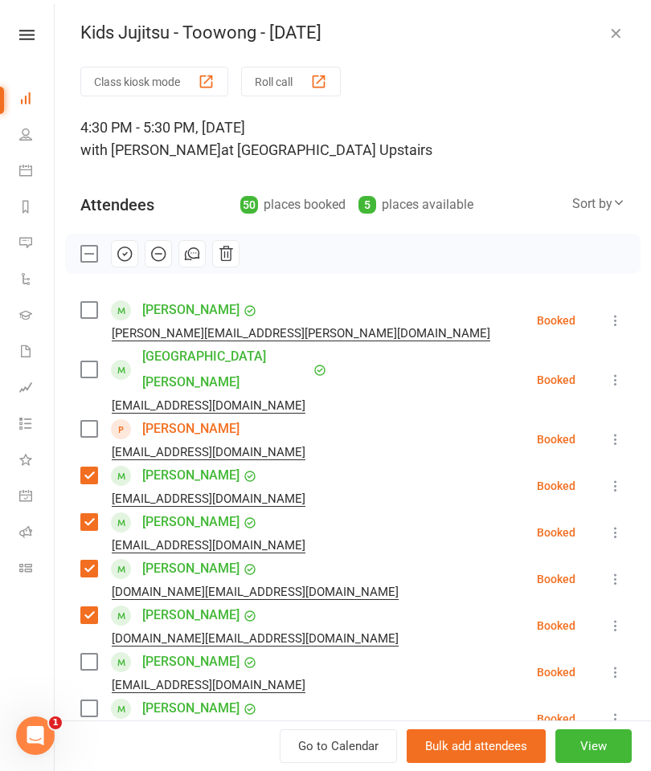
scroll to position [0, 0]
click at [119, 264] on button "button" at bounding box center [124, 253] width 27 height 27
click at [622, 326] on icon at bounding box center [615, 320] width 16 height 16
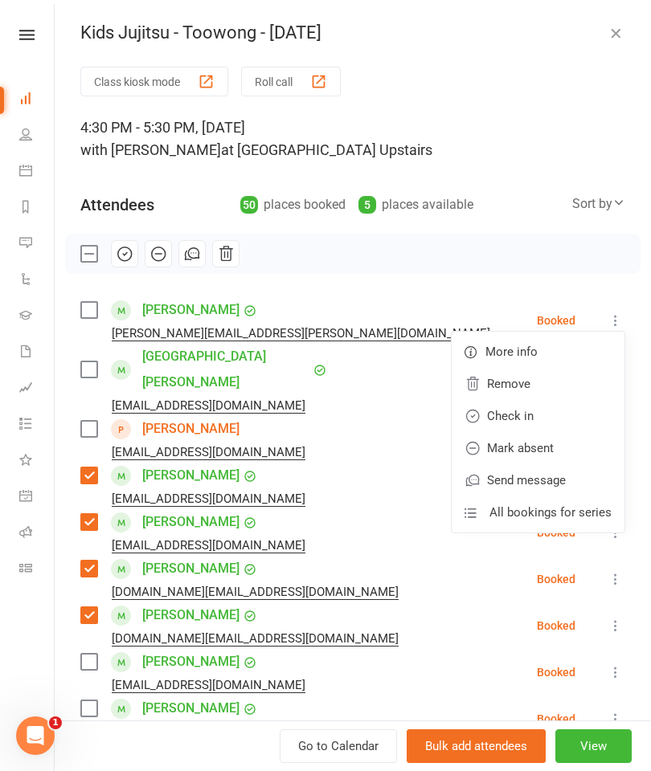
click at [531, 388] on link "Remove" at bounding box center [537, 384] width 173 height 32
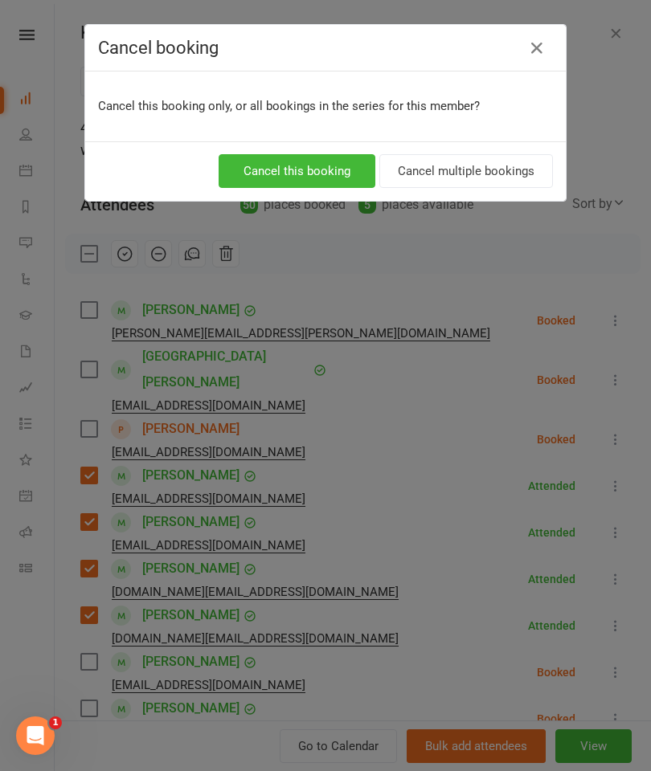
click at [493, 166] on button "Cancel multiple bookings" at bounding box center [465, 171] width 173 height 34
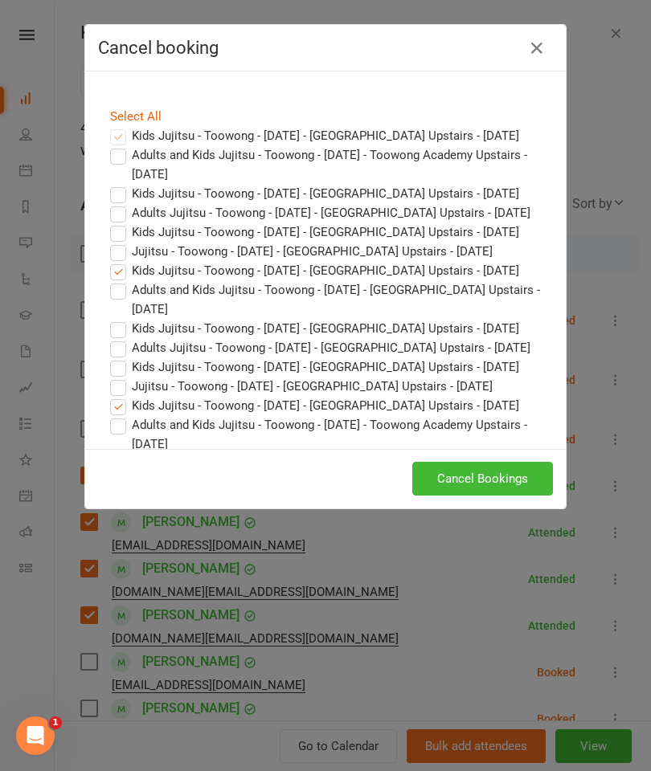
click at [485, 479] on button "Cancel Bookings" at bounding box center [482, 479] width 141 height 34
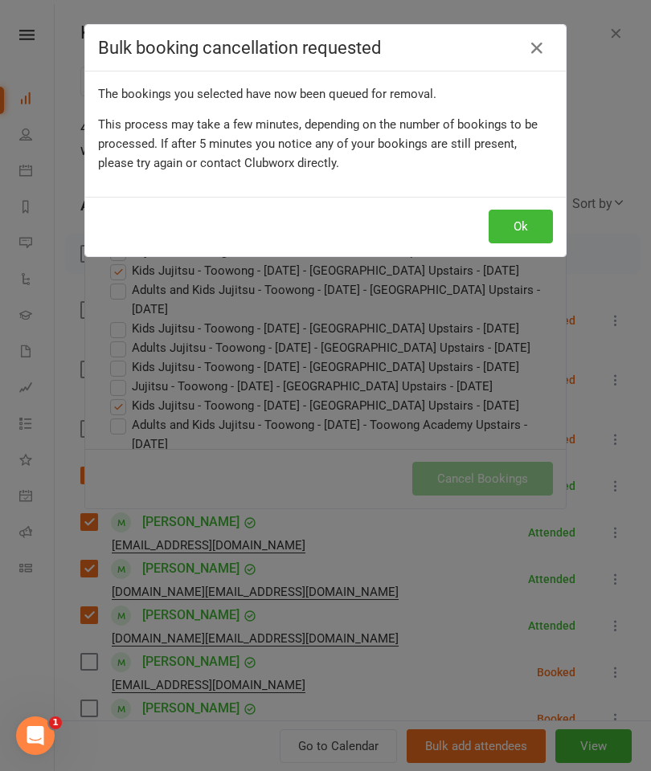
click at [527, 218] on button "Ok" at bounding box center [520, 227] width 64 height 34
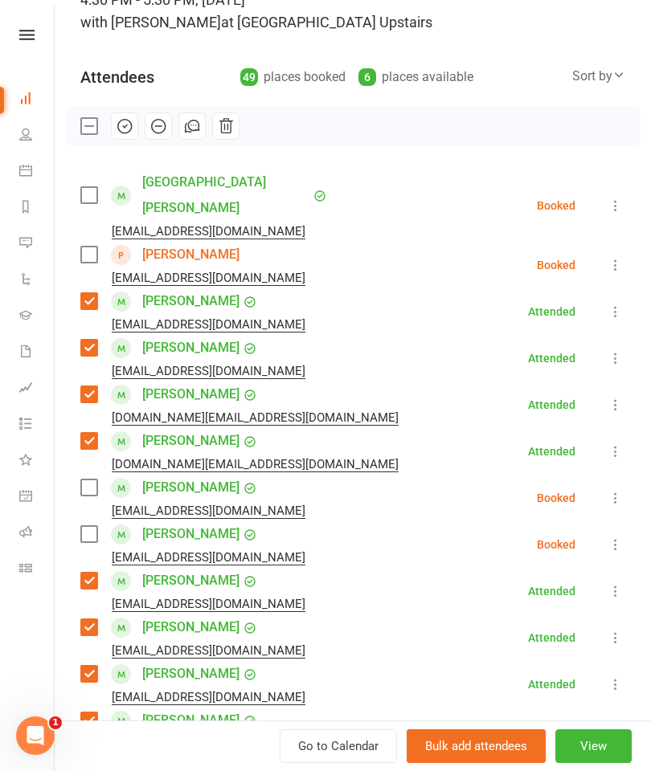
scroll to position [132, 0]
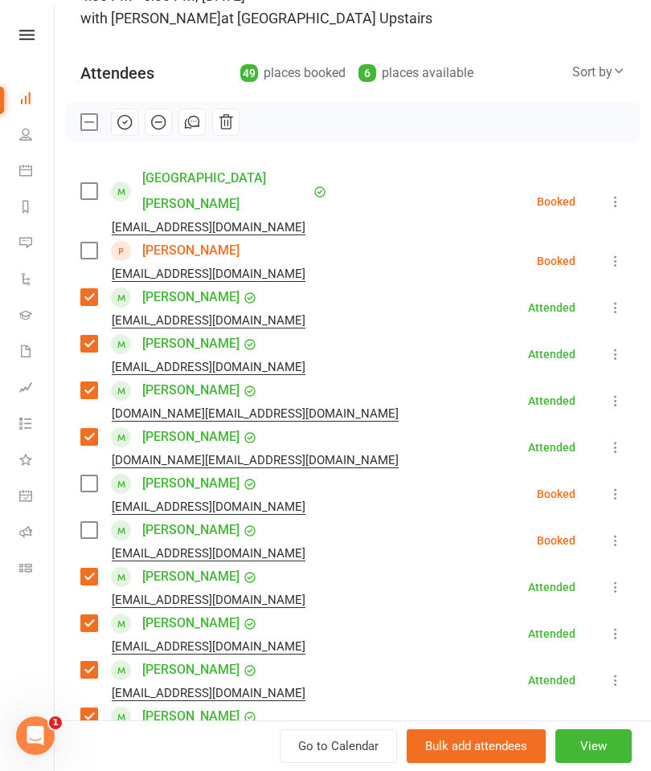
click at [120, 123] on icon "button" at bounding box center [125, 122] width 18 height 18
click at [94, 128] on label at bounding box center [88, 122] width 16 height 16
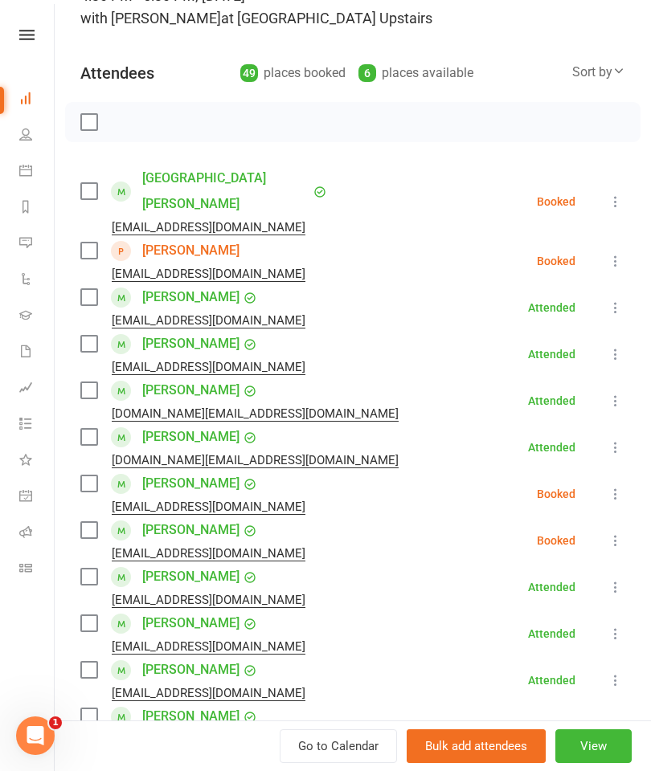
click at [96, 183] on label at bounding box center [88, 191] width 16 height 16
click at [96, 243] on label at bounding box center [88, 251] width 16 height 16
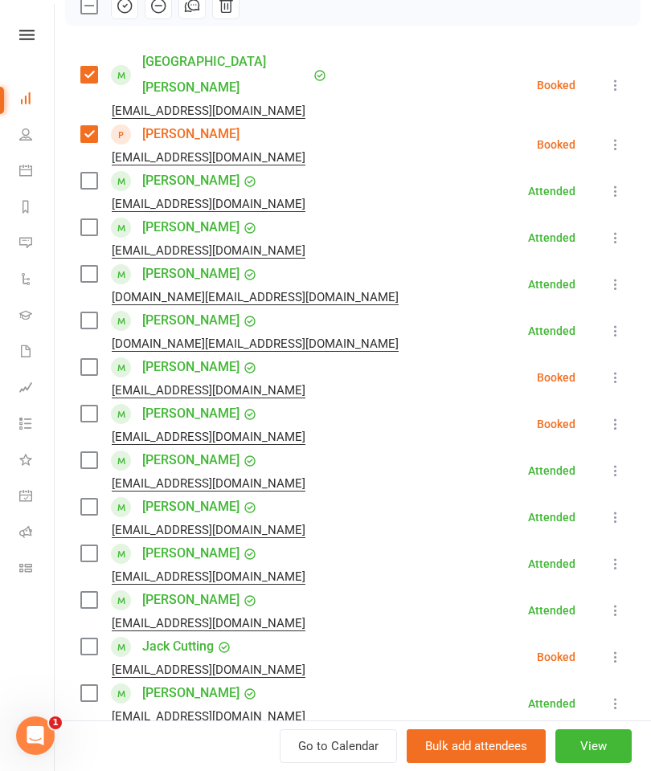
scroll to position [245, 0]
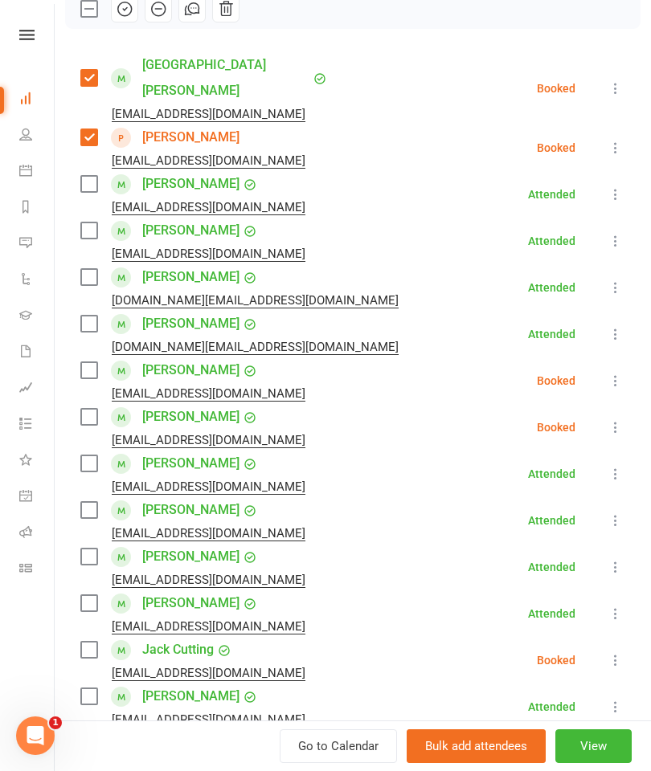
click at [90, 129] on label at bounding box center [88, 137] width 16 height 16
click at [95, 129] on label at bounding box center [88, 137] width 16 height 16
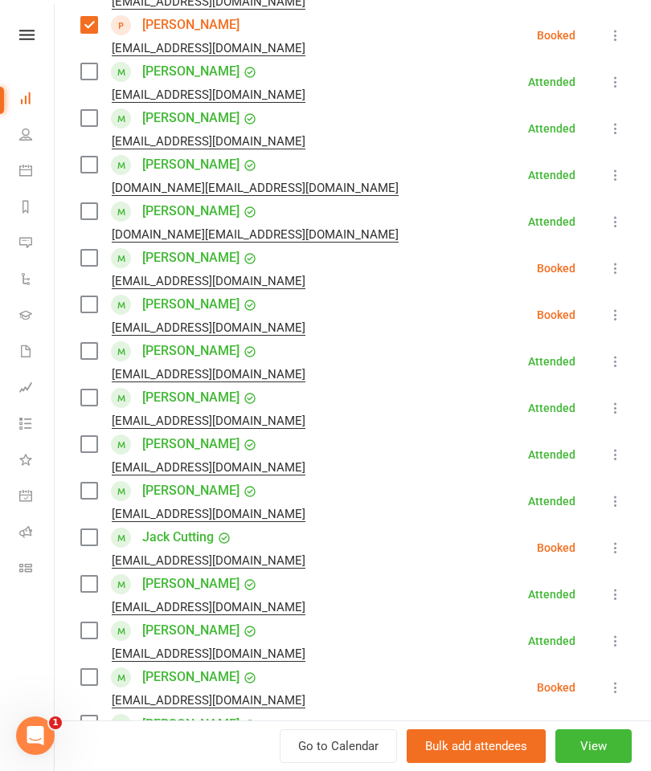
click at [84, 250] on label at bounding box center [88, 258] width 16 height 16
click at [93, 296] on label at bounding box center [88, 304] width 16 height 16
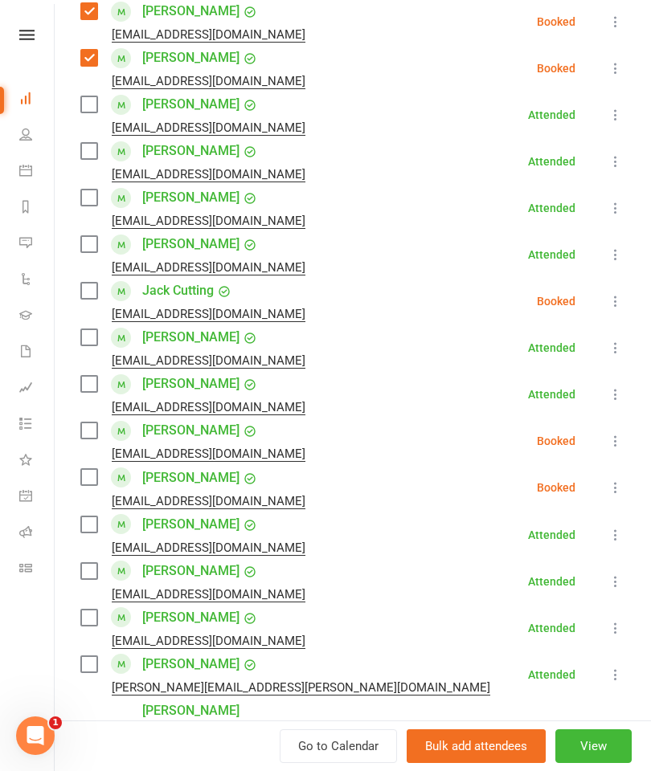
click at [88, 283] on label at bounding box center [88, 291] width 16 height 16
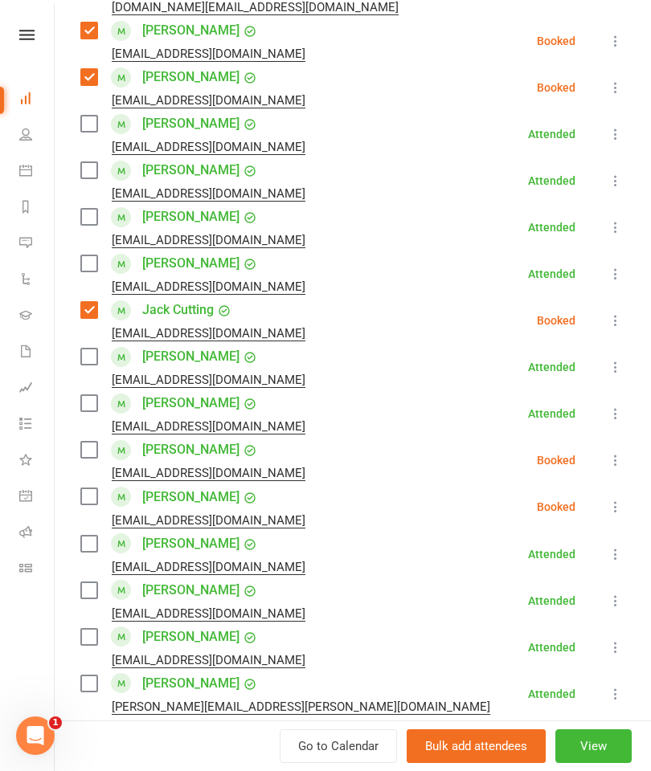
click at [91, 302] on label at bounding box center [88, 310] width 16 height 16
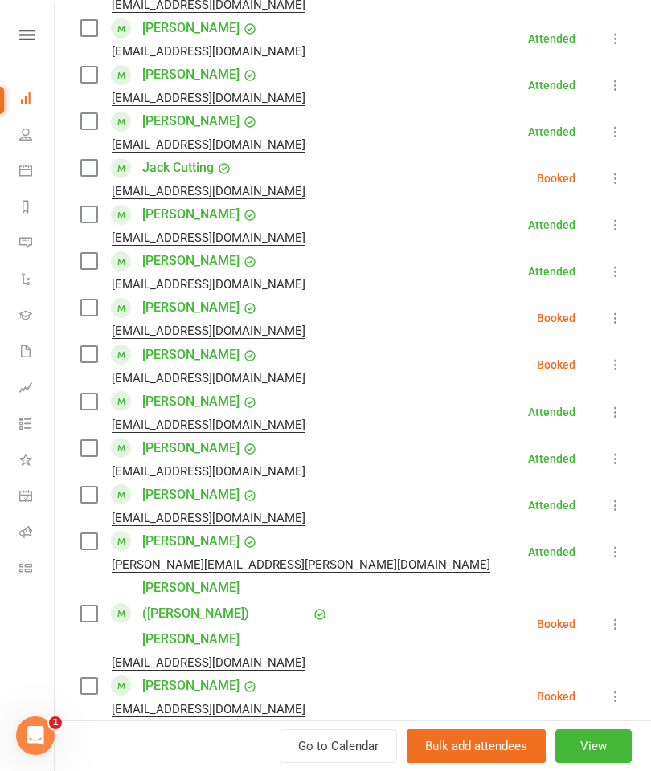
scroll to position [761, 0]
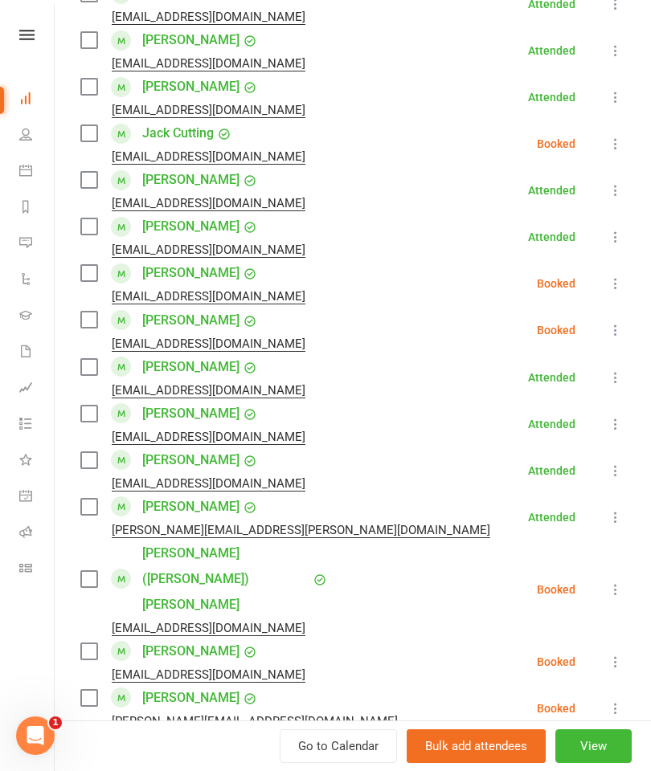
click at [95, 265] on label at bounding box center [88, 273] width 16 height 16
click at [91, 312] on label at bounding box center [88, 320] width 16 height 16
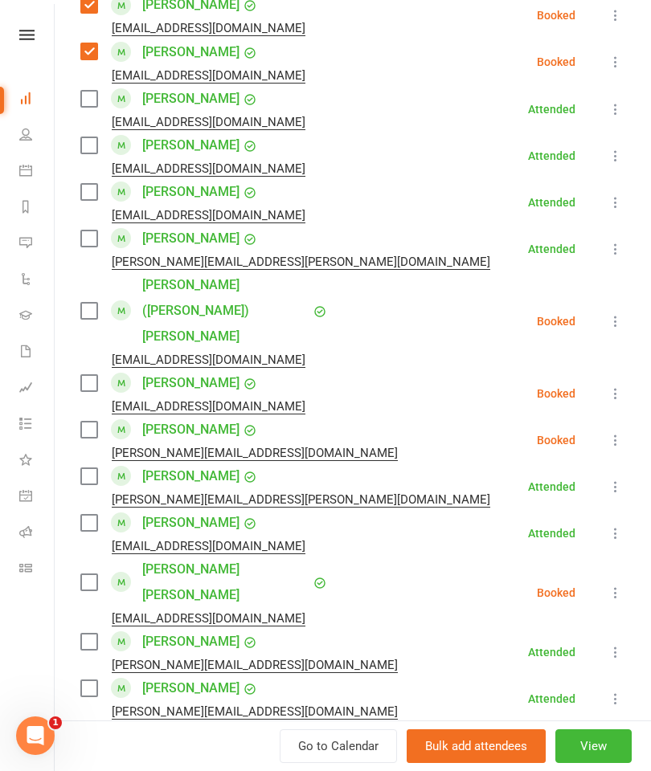
scroll to position [1030, 0]
click at [87, 302] on label at bounding box center [88, 310] width 16 height 16
click at [90, 421] on label at bounding box center [88, 429] width 16 height 16
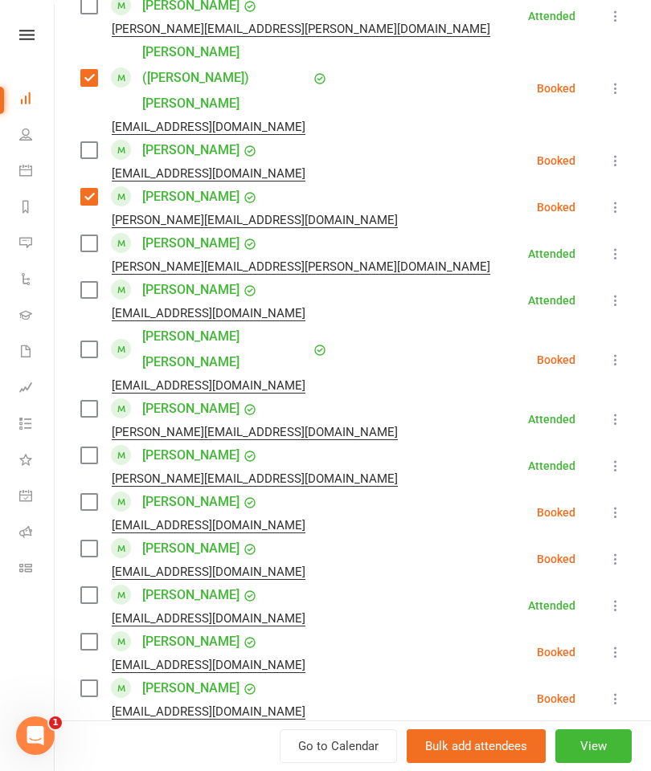
scroll to position [1271, 0]
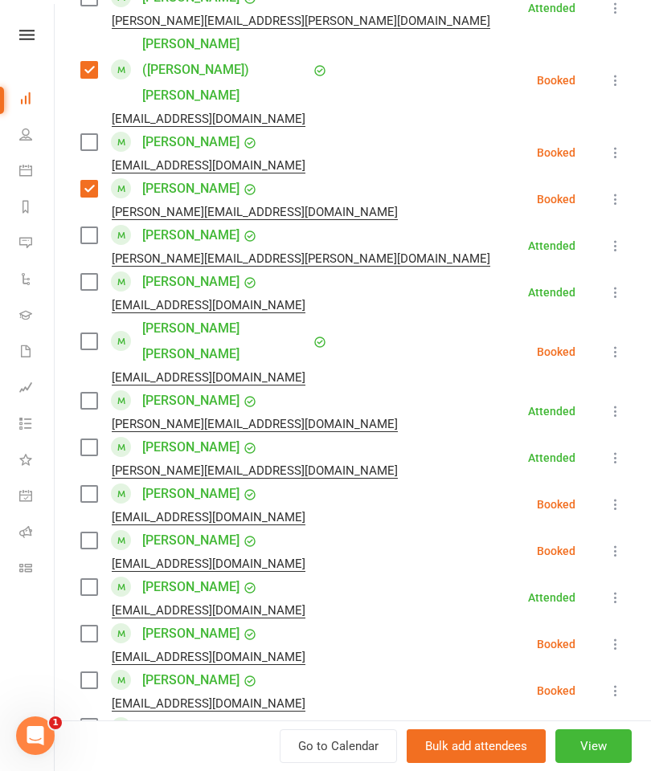
click at [92, 333] on label at bounding box center [88, 341] width 16 height 16
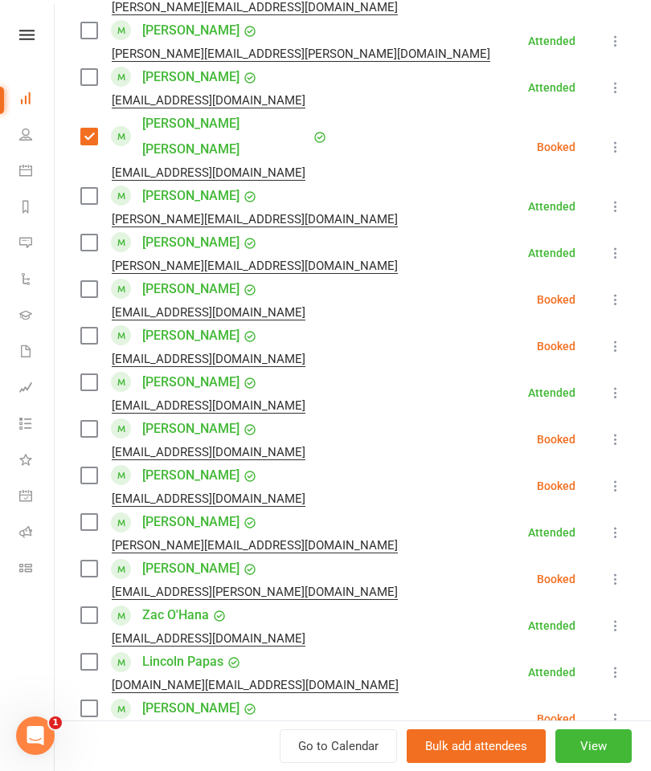
scroll to position [1476, 0]
click at [93, 280] on label at bounding box center [88, 288] width 16 height 16
click at [95, 327] on label at bounding box center [88, 335] width 16 height 16
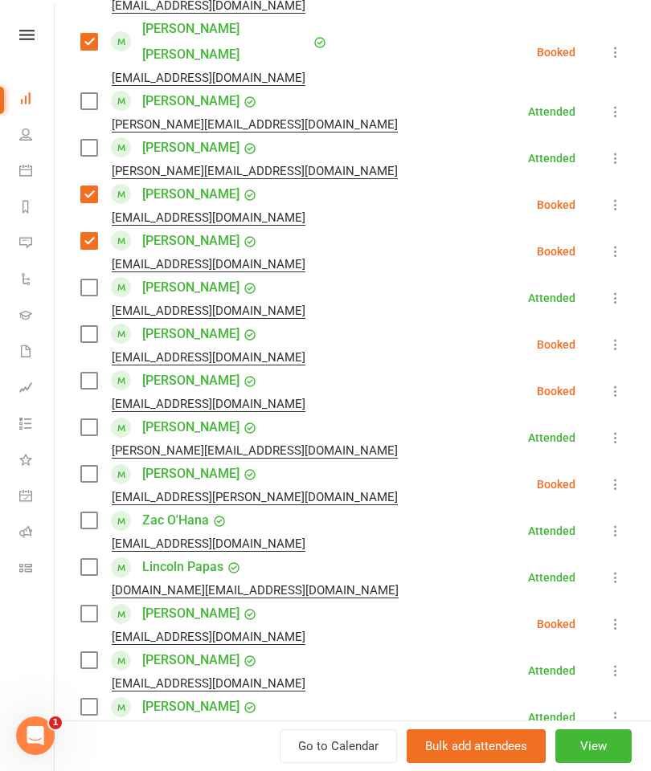
scroll to position [1582, 0]
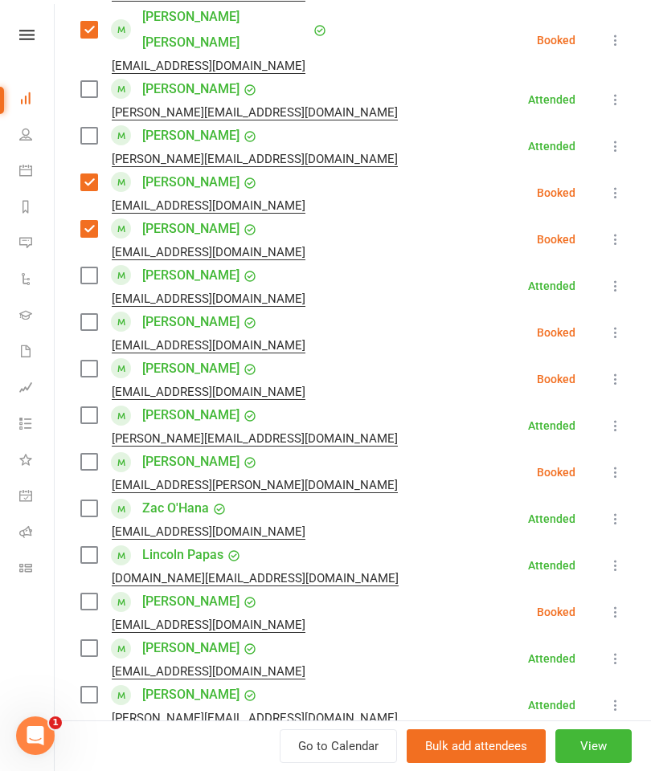
click at [89, 314] on label at bounding box center [88, 322] width 16 height 16
click at [96, 361] on label at bounding box center [88, 369] width 16 height 16
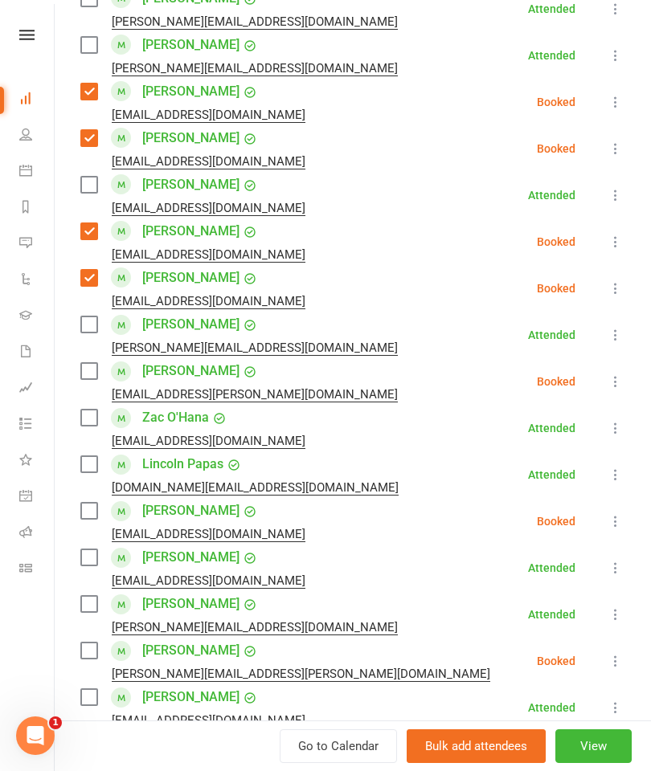
click at [92, 363] on label at bounding box center [88, 371] width 16 height 16
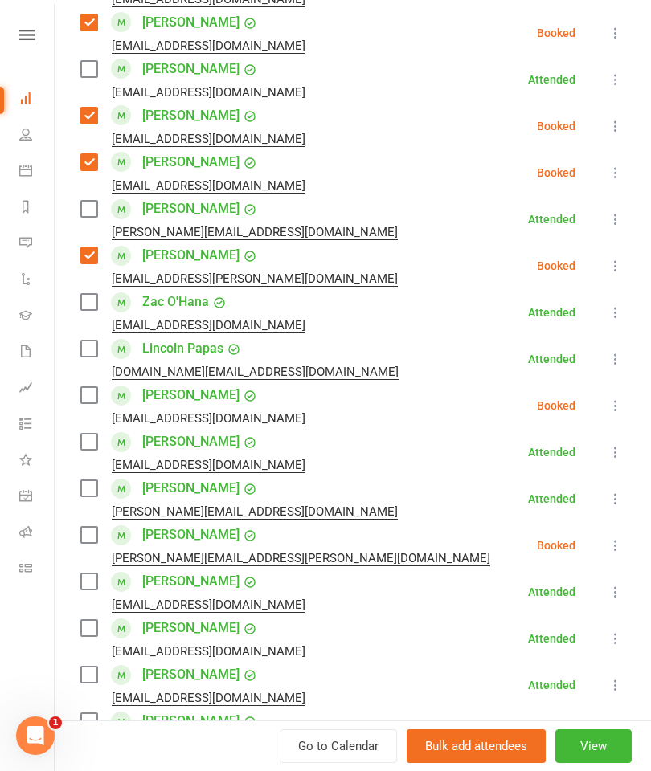
click at [94, 387] on label at bounding box center [88, 395] width 16 height 16
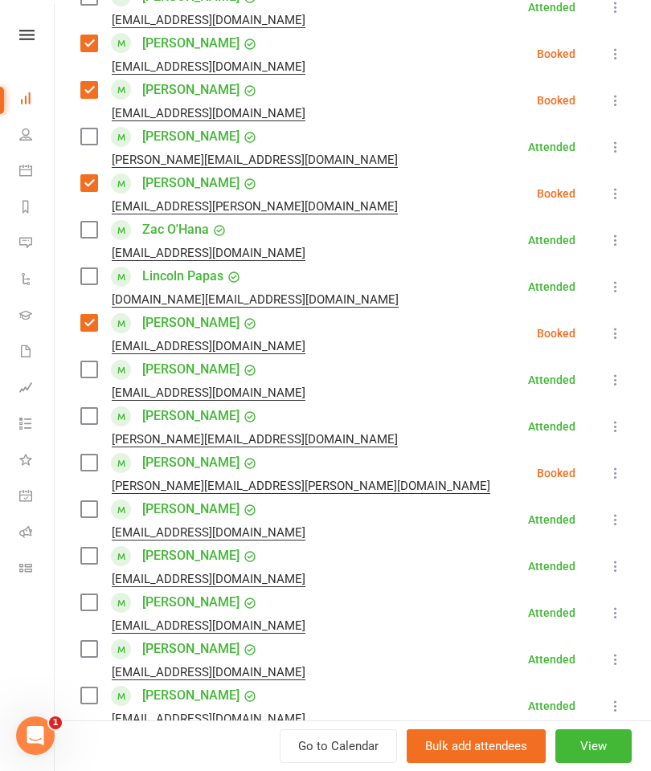
scroll to position [1872, 0]
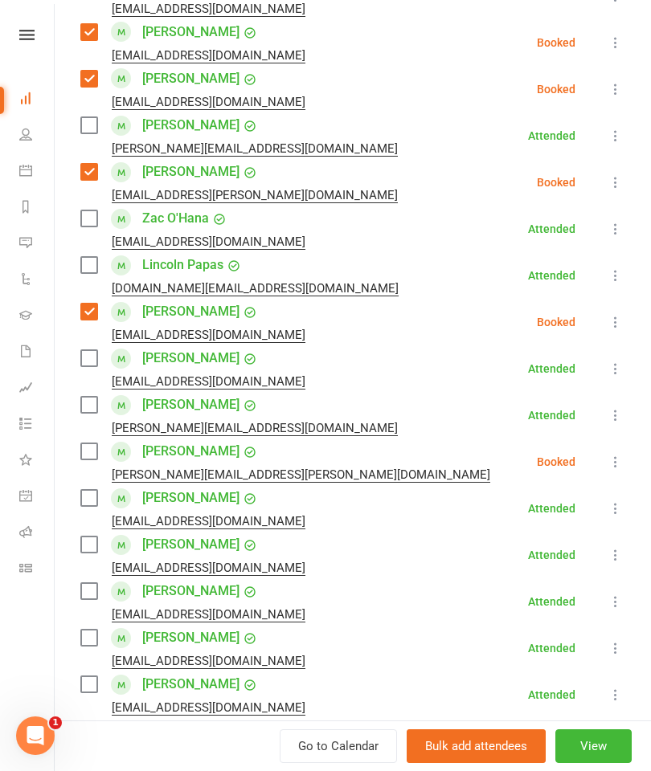
click at [91, 443] on label at bounding box center [88, 451] width 16 height 16
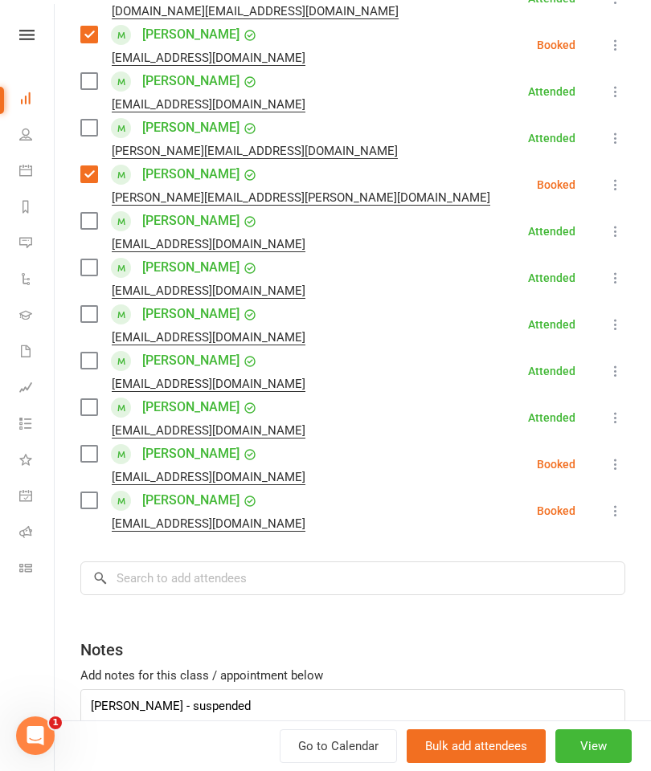
scroll to position [2149, 0]
click at [91, 446] on label at bounding box center [88, 454] width 16 height 16
click at [85, 492] on label at bounding box center [88, 500] width 16 height 16
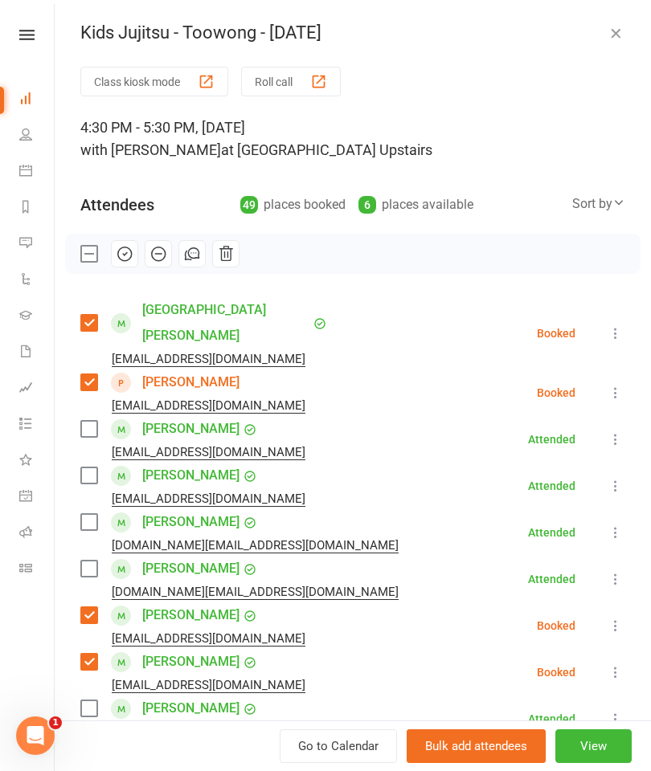
scroll to position [0, 0]
click at [157, 264] on button "button" at bounding box center [158, 253] width 27 height 27
click at [87, 249] on label at bounding box center [88, 254] width 16 height 16
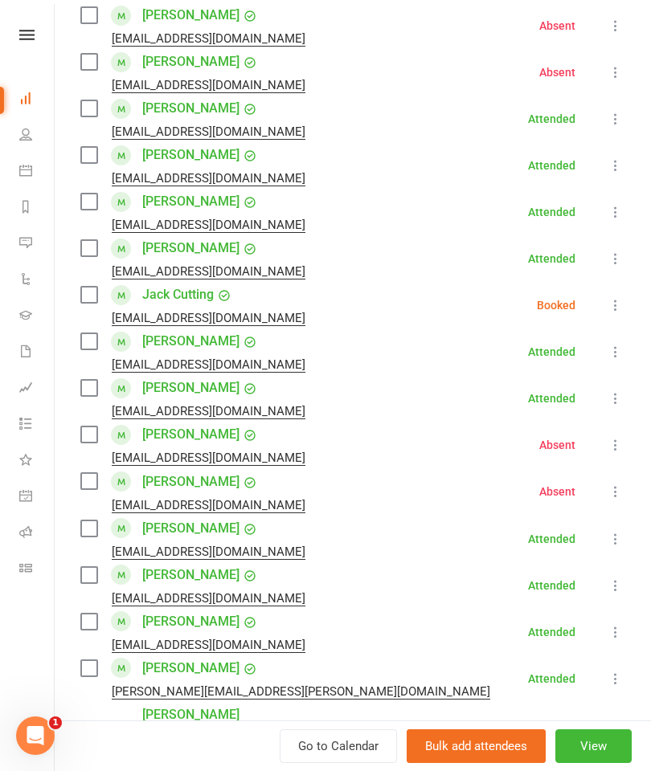
click at [96, 287] on label at bounding box center [88, 295] width 16 height 16
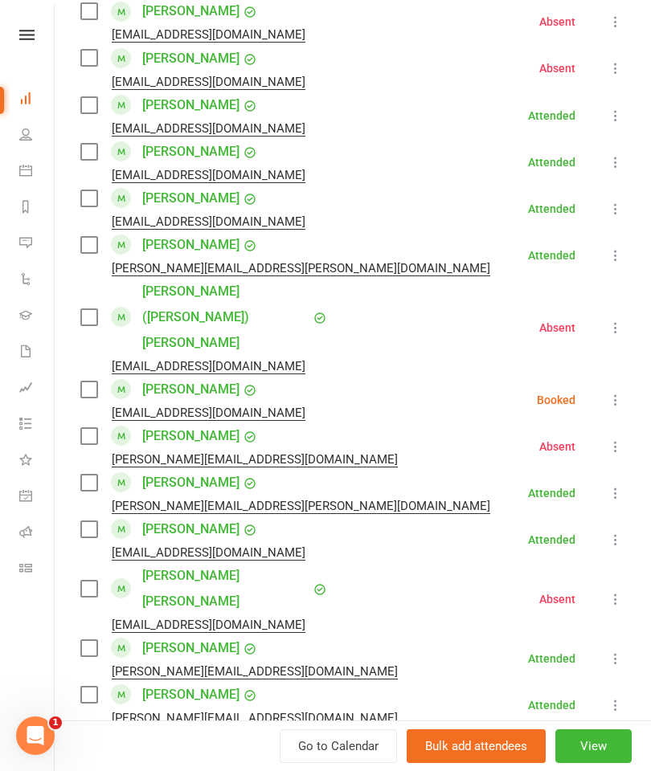
scroll to position [1077, 0]
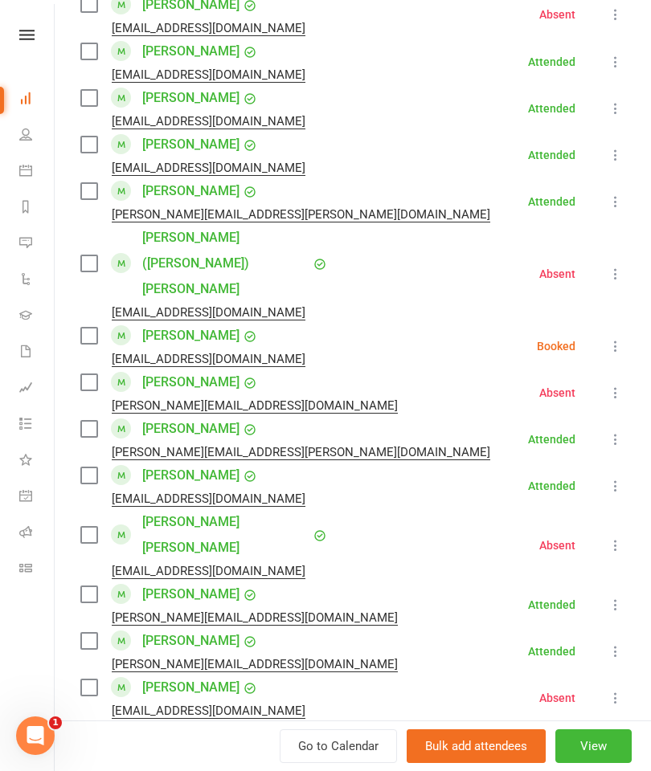
click at [89, 328] on label at bounding box center [88, 336] width 16 height 16
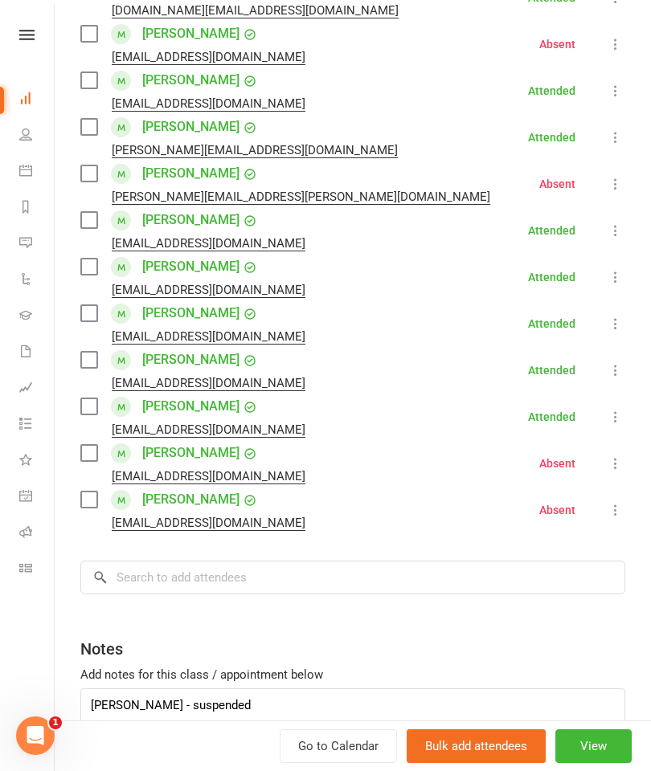
scroll to position [2149, 0]
click at [177, 561] on input "search" at bounding box center [352, 578] width 545 height 34
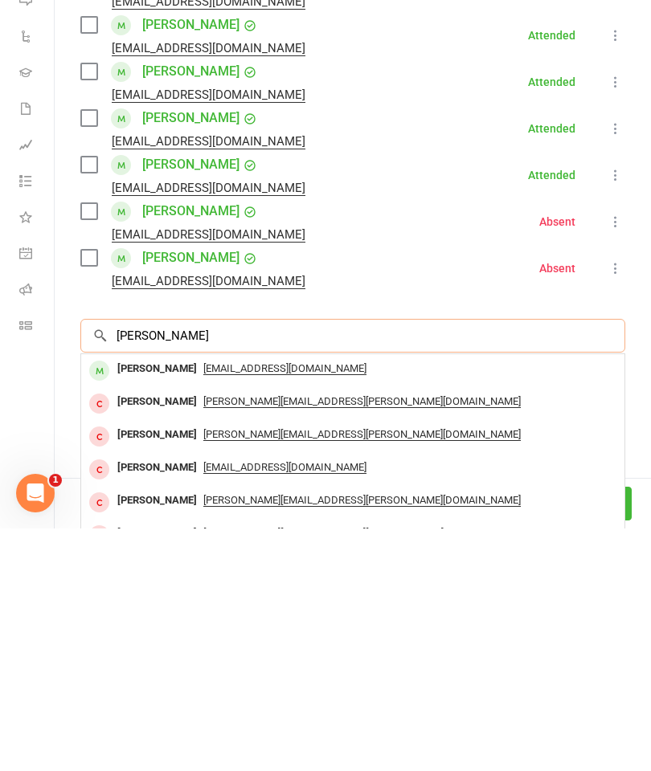
type input "[PERSON_NAME]"
click at [158, 600] on div "[PERSON_NAME]" at bounding box center [157, 611] width 92 height 23
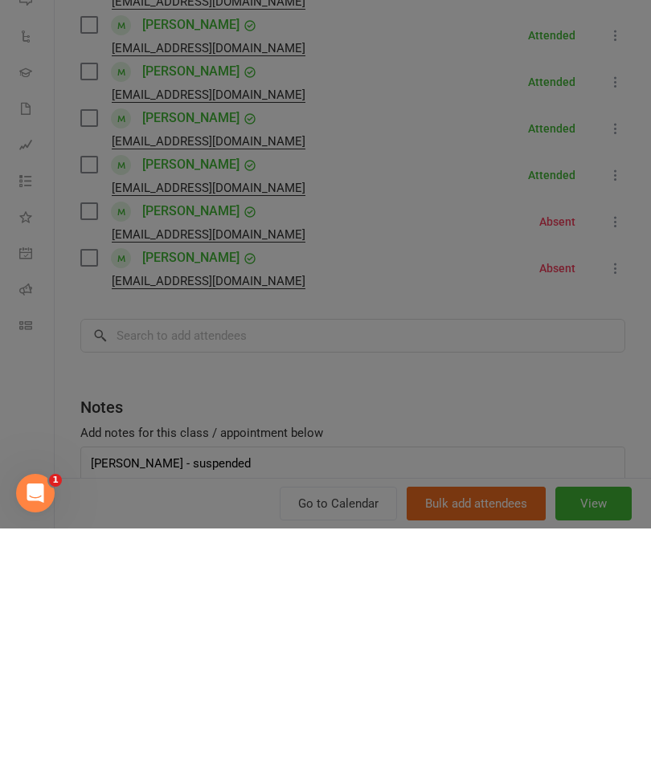
scroll to position [2038, 0]
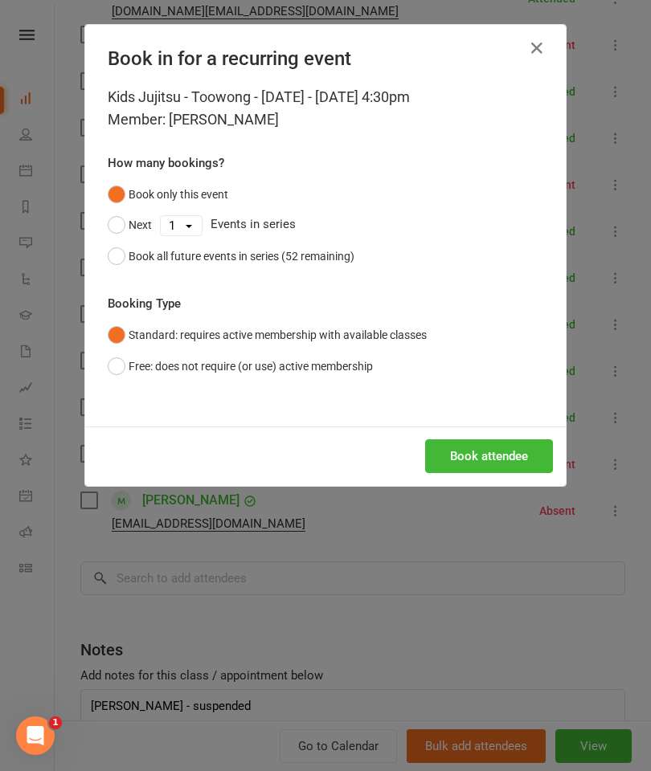
click at [497, 456] on button "Book attendee" at bounding box center [489, 456] width 128 height 34
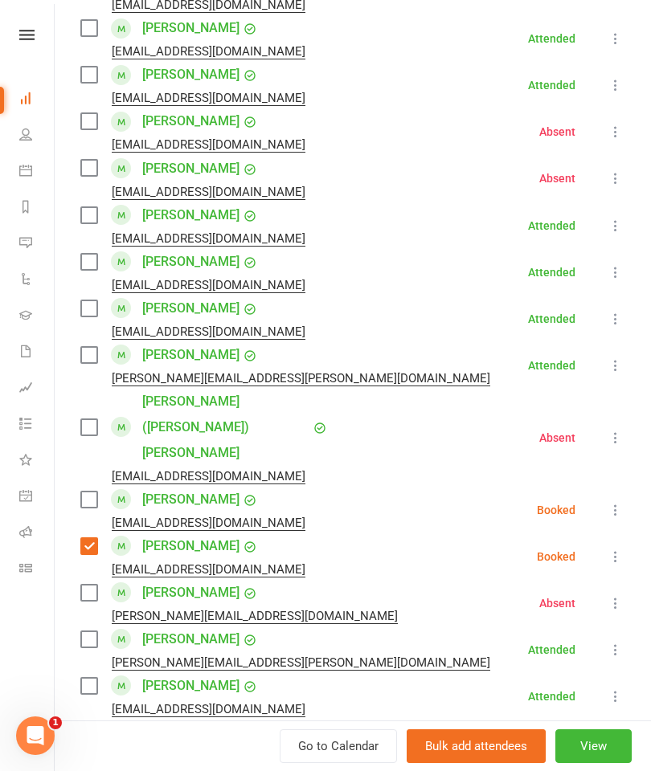
click at [85, 492] on label at bounding box center [88, 500] width 16 height 16
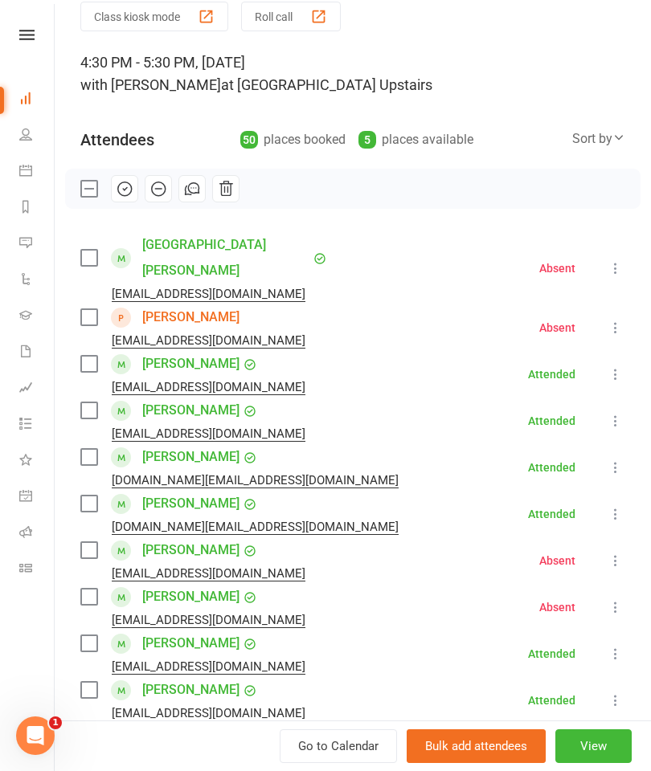
scroll to position [43, 0]
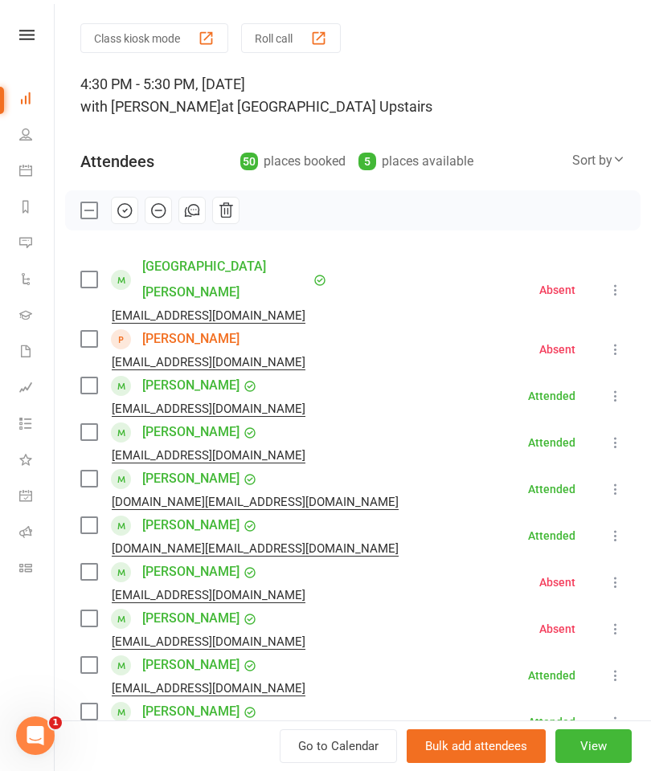
click at [120, 214] on icon "button" at bounding box center [125, 211] width 18 height 18
click at [82, 214] on label at bounding box center [88, 210] width 16 height 16
click at [261, 26] on button "Roll call" at bounding box center [291, 38] width 100 height 30
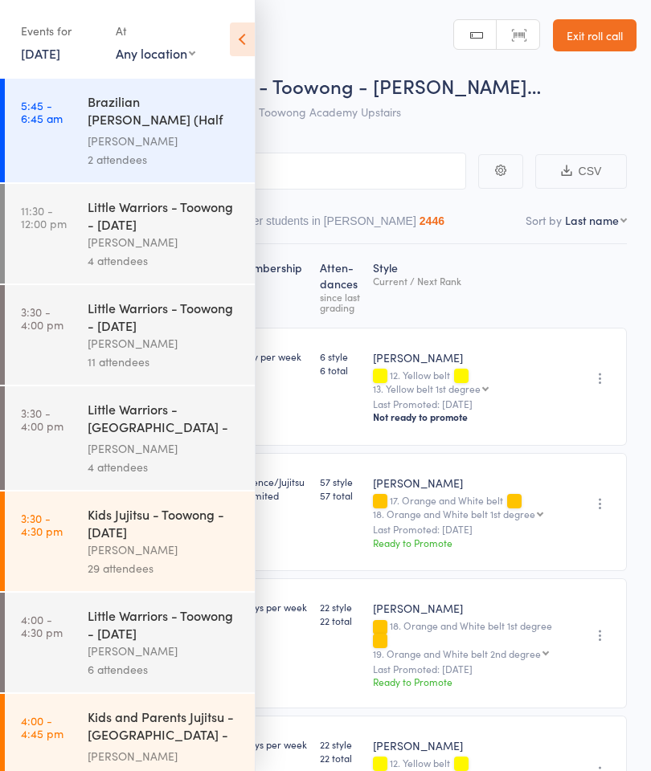
click at [243, 35] on icon at bounding box center [242, 39] width 25 height 34
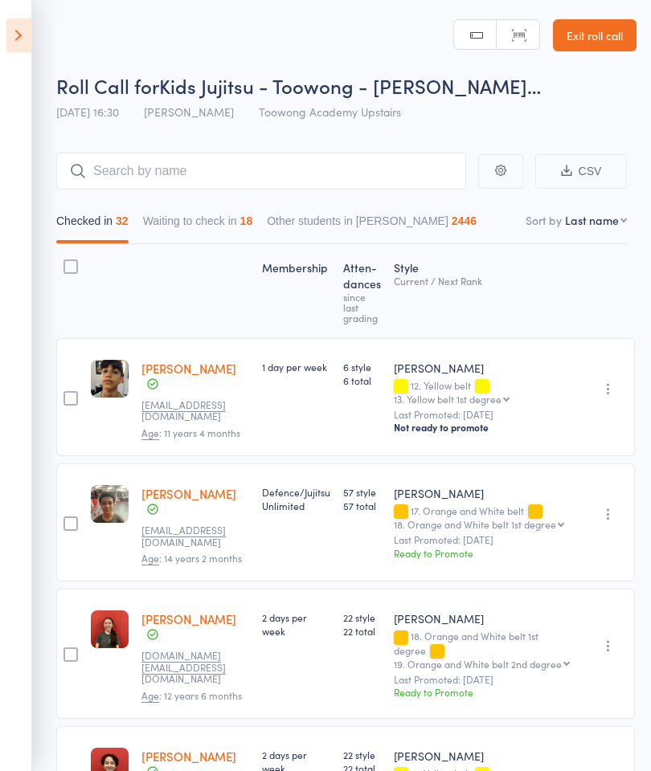
click at [192, 218] on button "Waiting to check in 18" at bounding box center [198, 224] width 110 height 37
